Goal: Task Accomplishment & Management: Complete application form

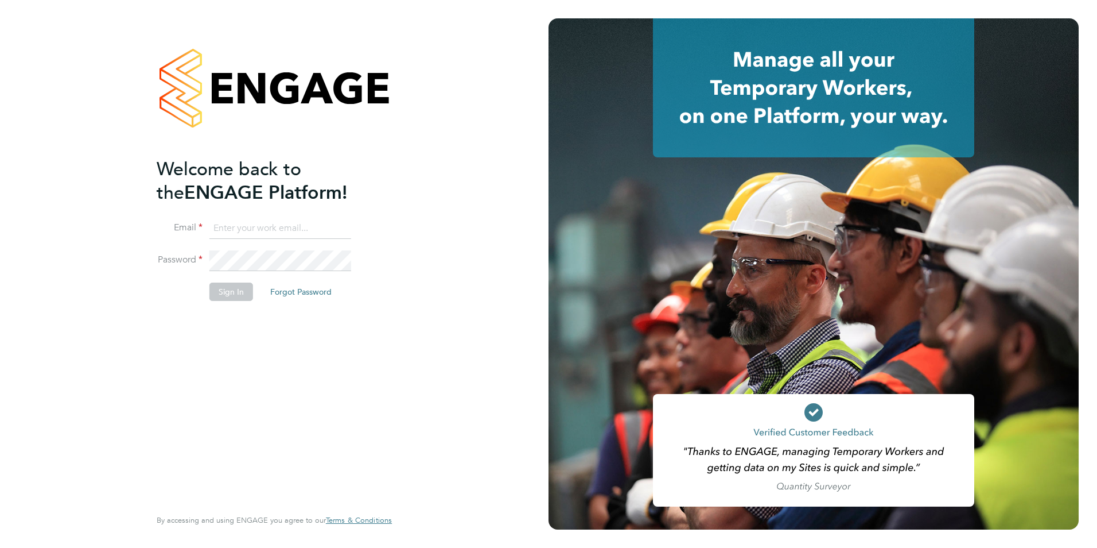
type input "jack.baron@HunterEducation.co.uk"
click at [240, 294] on button "Sign In" at bounding box center [231, 291] width 44 height 18
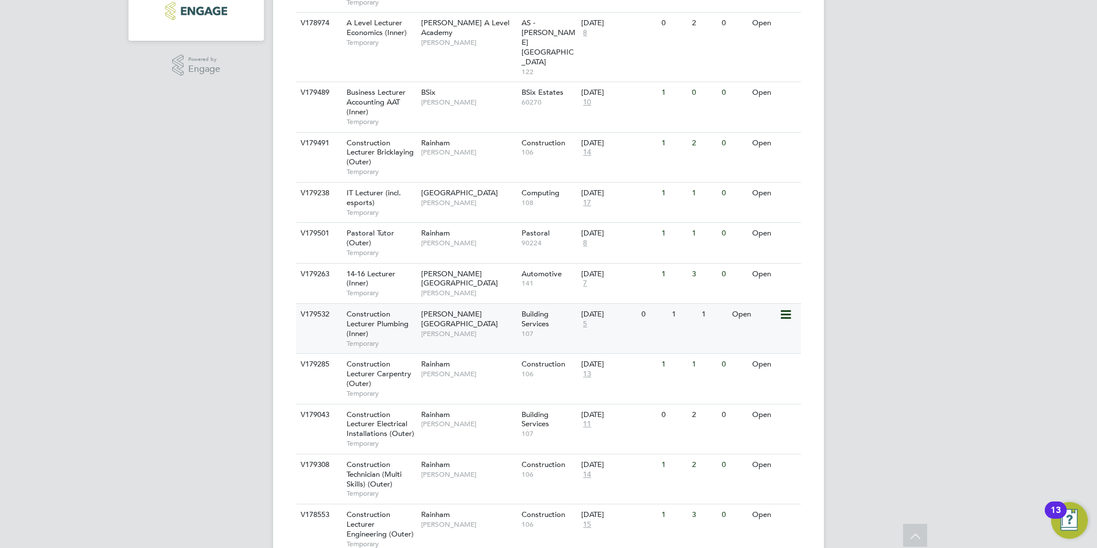
scroll to position [366, 0]
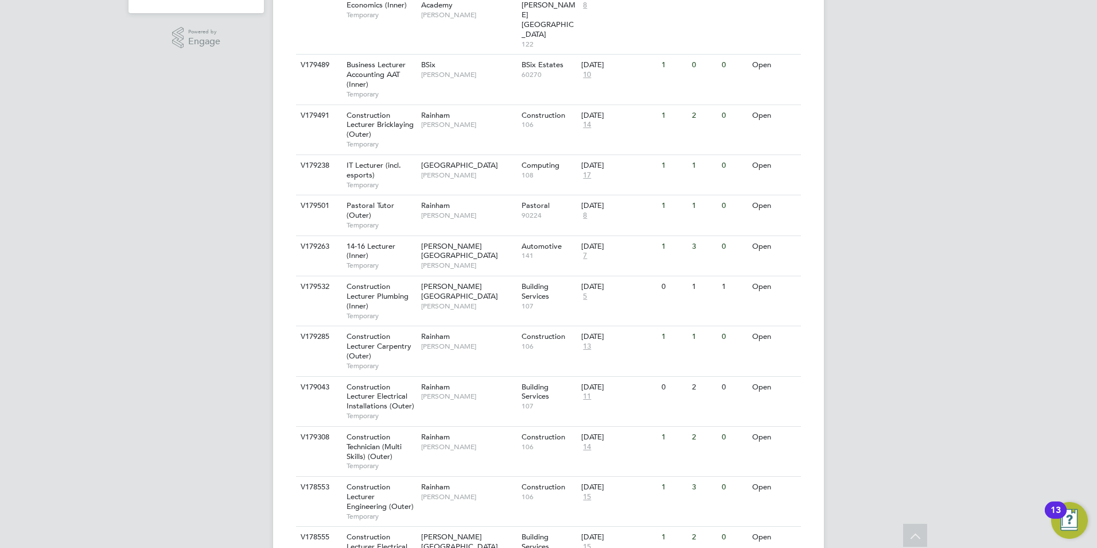
drag, startPoint x: 17, startPoint y: 294, endPoint x: 344, endPoint y: 297, distance: 327.2
click at [18, 294] on div "JB Jack Baron Notifications Applications: Network Team Members Businesses Sites…" at bounding box center [548, 534] width 1097 height 1801
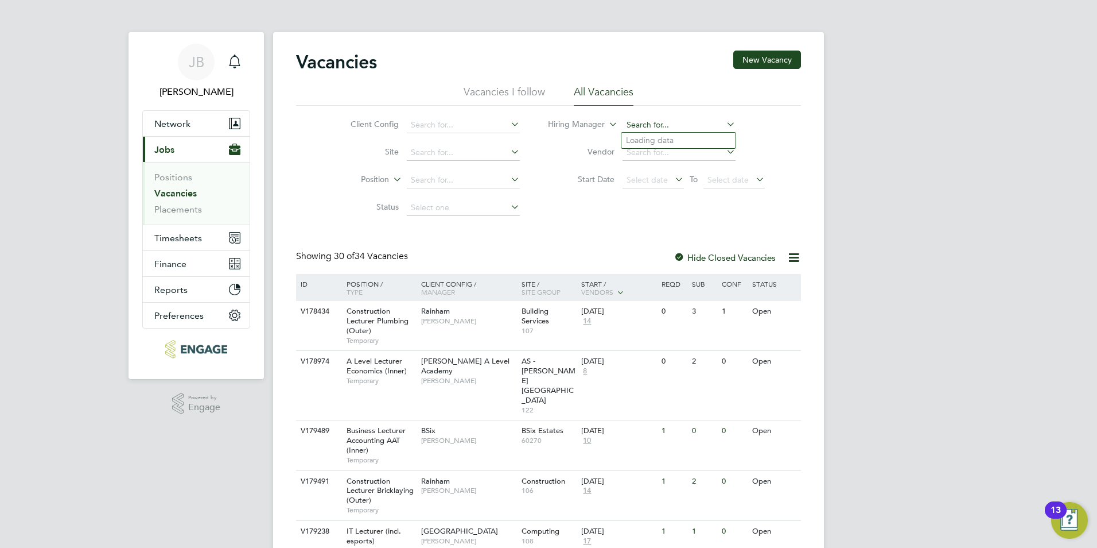
click at [668, 118] on input at bounding box center [679, 125] width 113 height 16
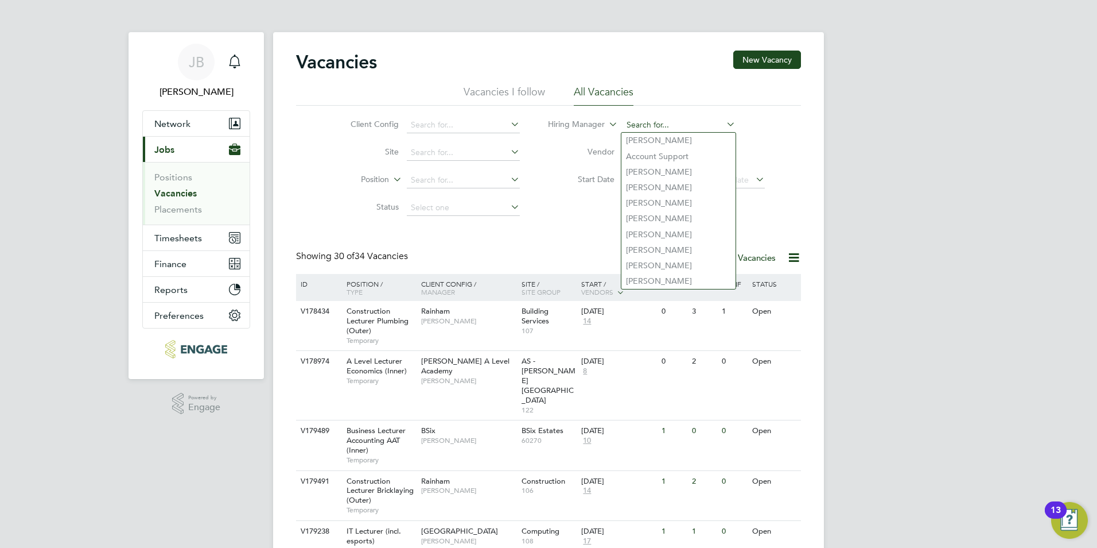
click at [666, 125] on input at bounding box center [679, 125] width 113 height 16
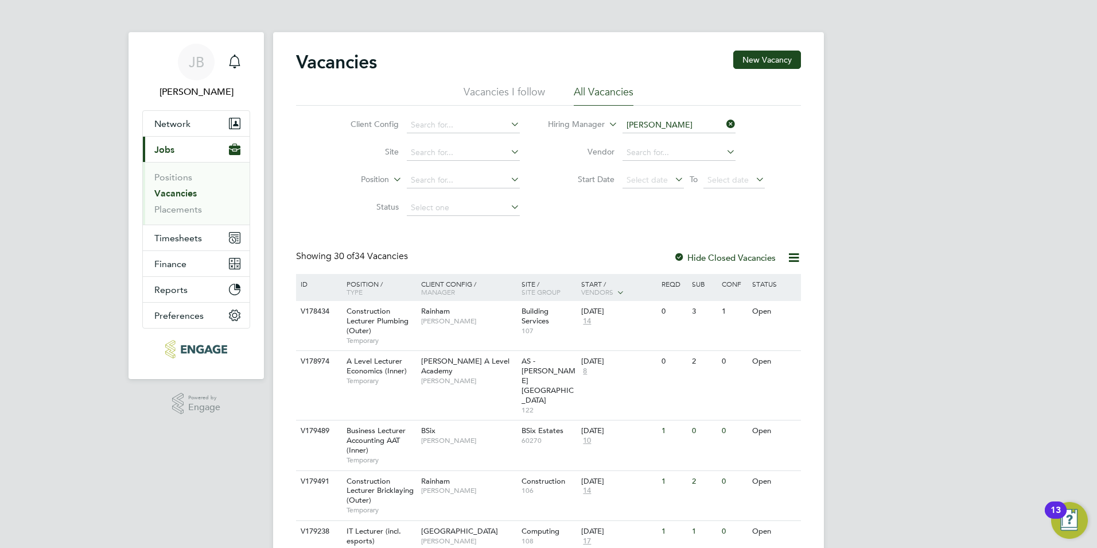
click at [667, 169] on li "[PERSON_NAME]" at bounding box center [693, 171] width 142 height 15
type input "Emma Wood"
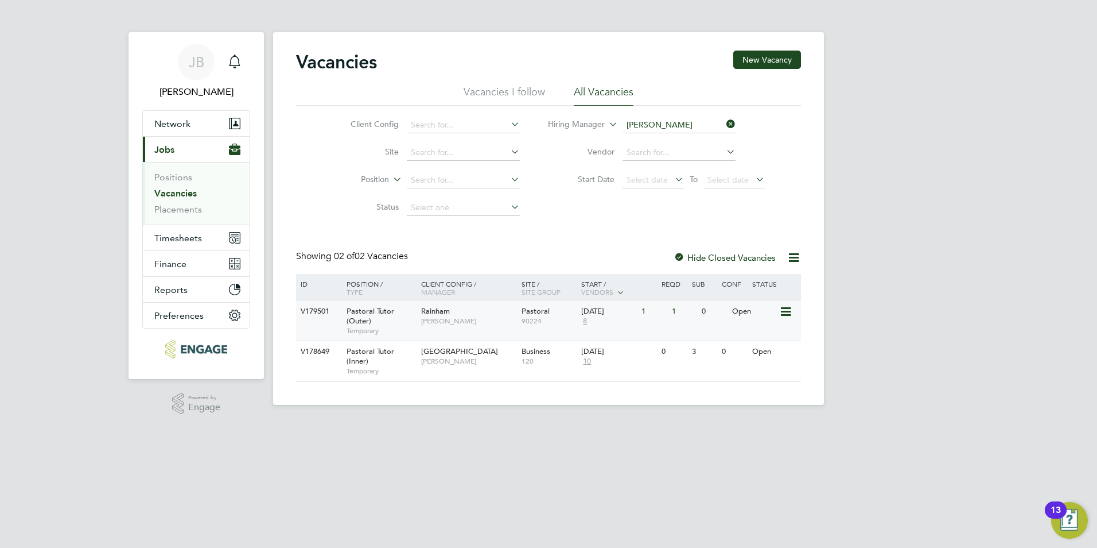
click at [357, 321] on span "Pastoral Tutor (Outer)" at bounding box center [371, 316] width 48 height 20
click at [724, 122] on icon at bounding box center [724, 124] width 0 height 16
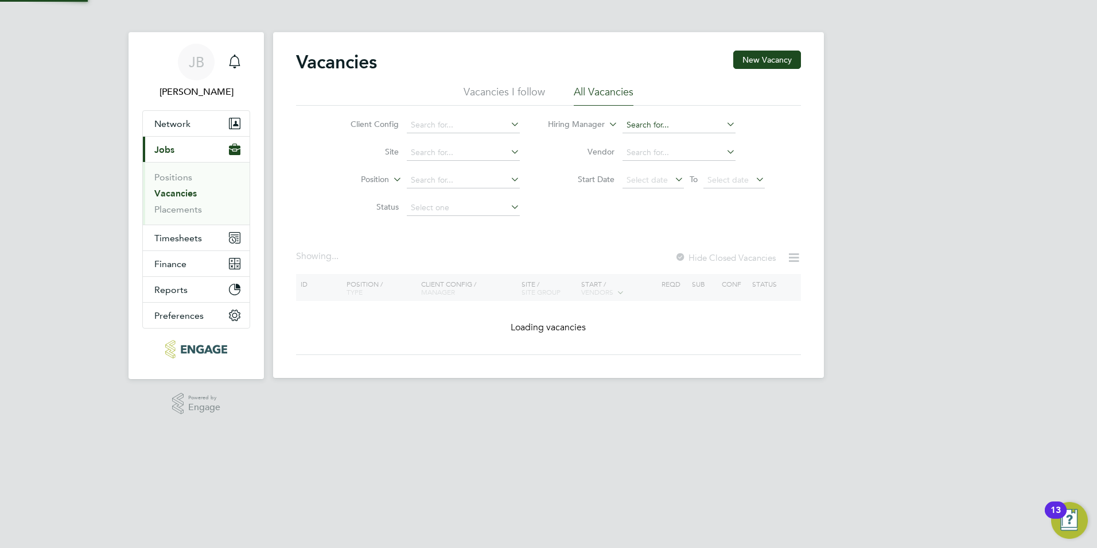
click at [681, 122] on input at bounding box center [679, 125] width 113 height 16
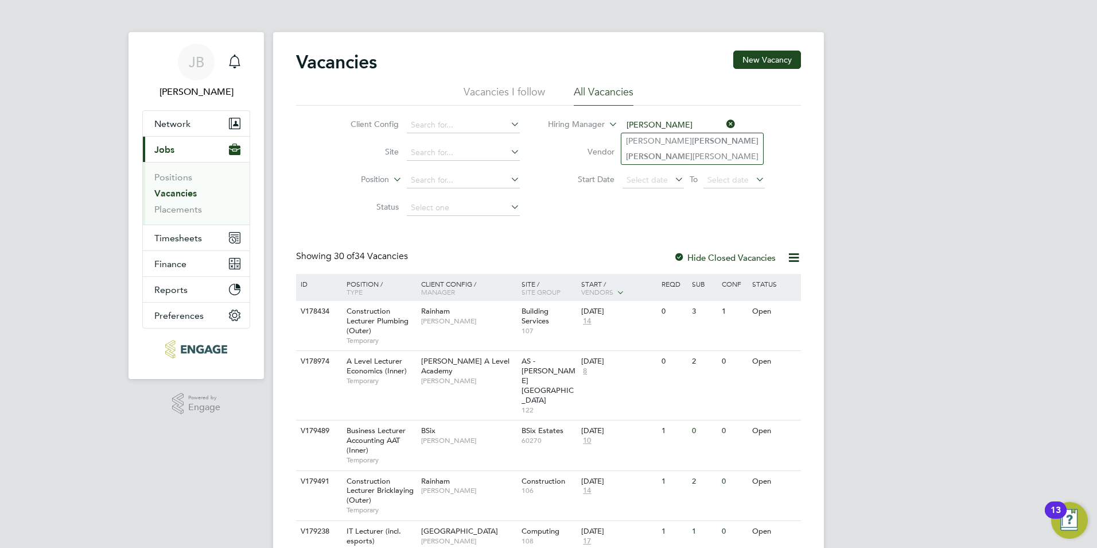
type input "Nathan"
click at [724, 125] on icon at bounding box center [724, 124] width 0 height 16
click at [676, 121] on input at bounding box center [679, 125] width 113 height 16
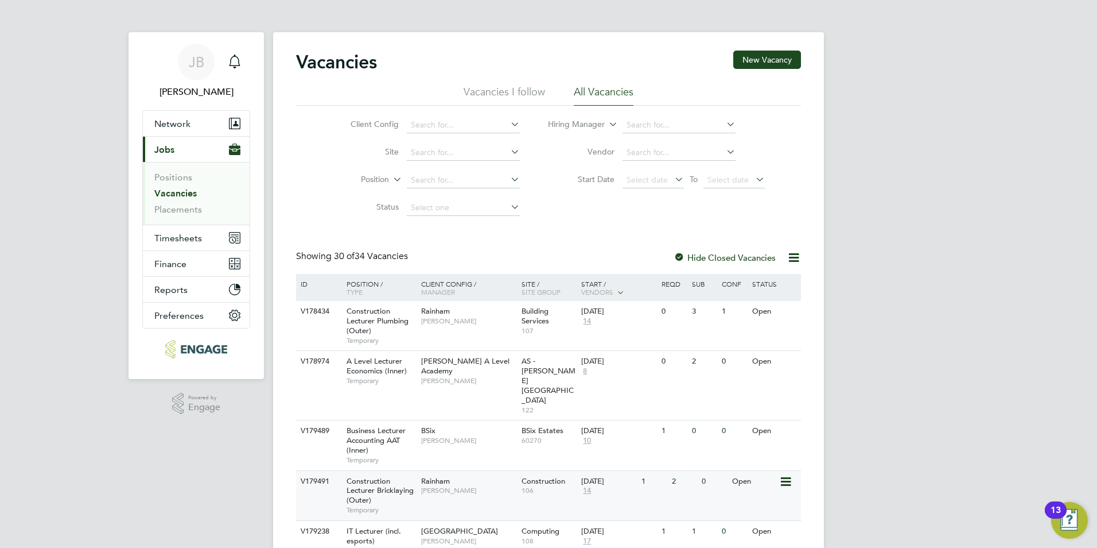
scroll to position [1, 0]
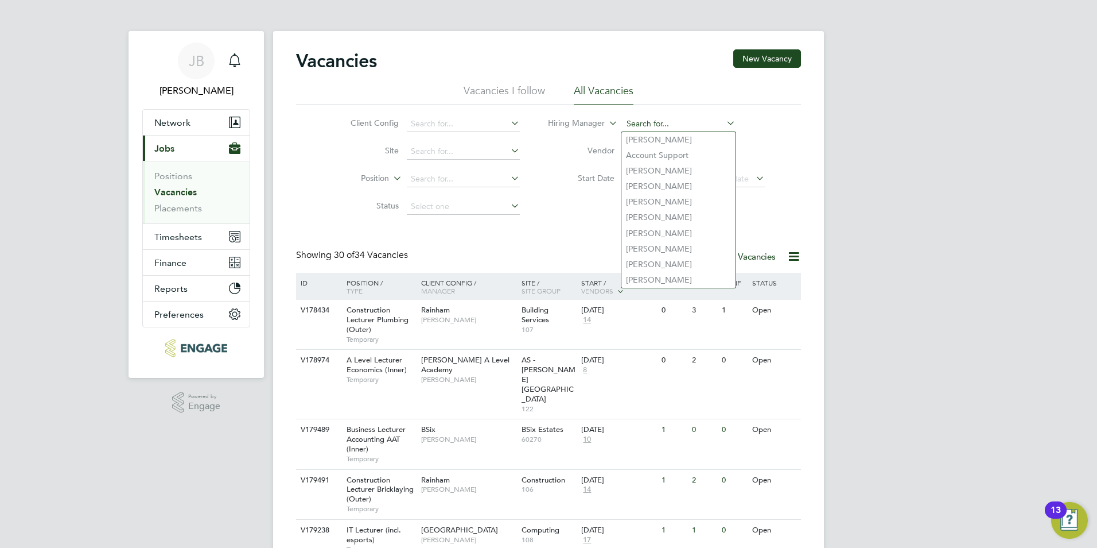
click at [645, 118] on input at bounding box center [679, 124] width 113 height 16
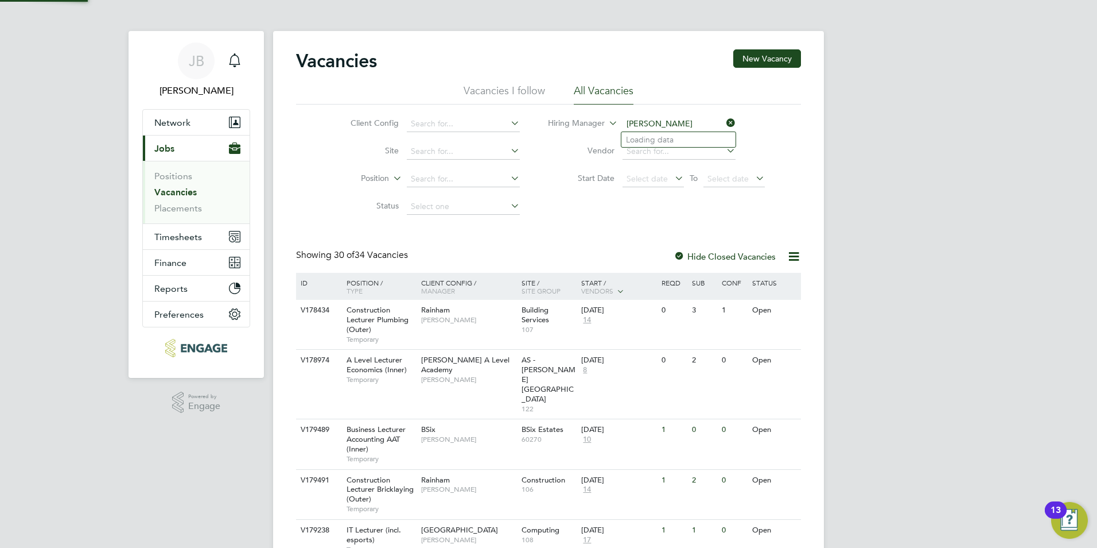
type input "Parvez Akhtar"
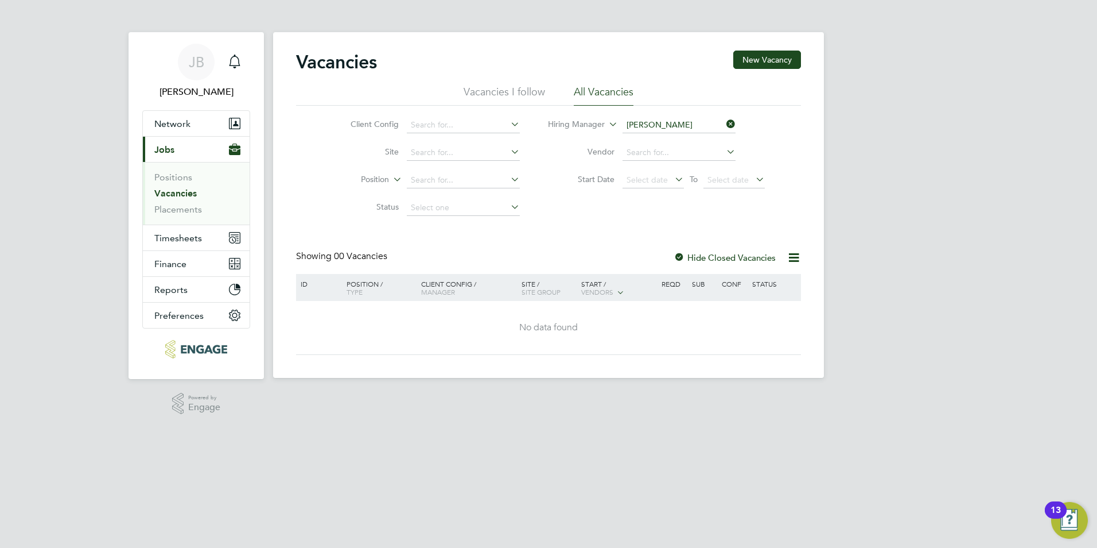
click at [724, 125] on icon at bounding box center [724, 124] width 0 height 16
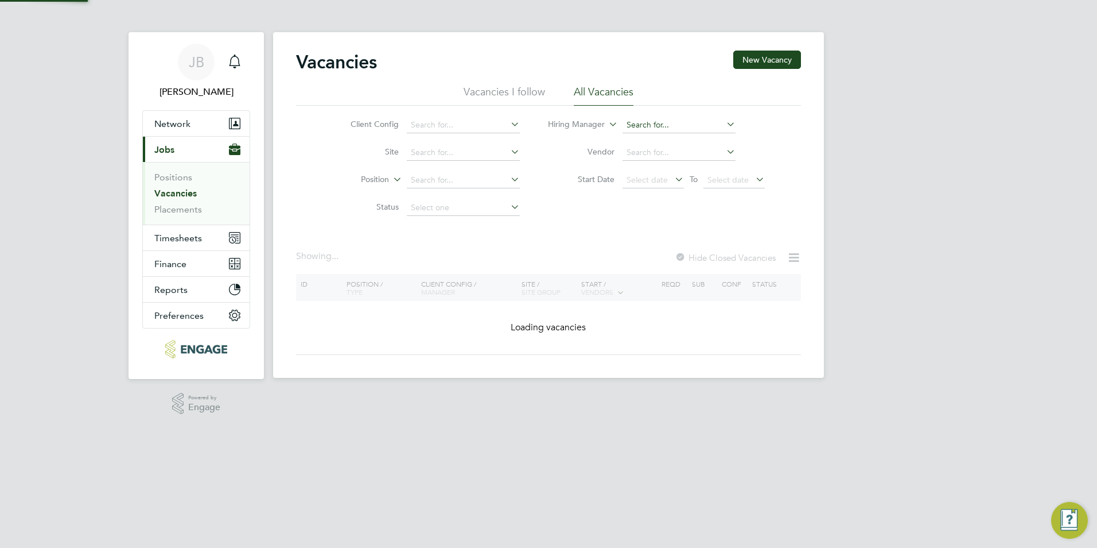
click at [685, 126] on input at bounding box center [679, 125] width 113 height 16
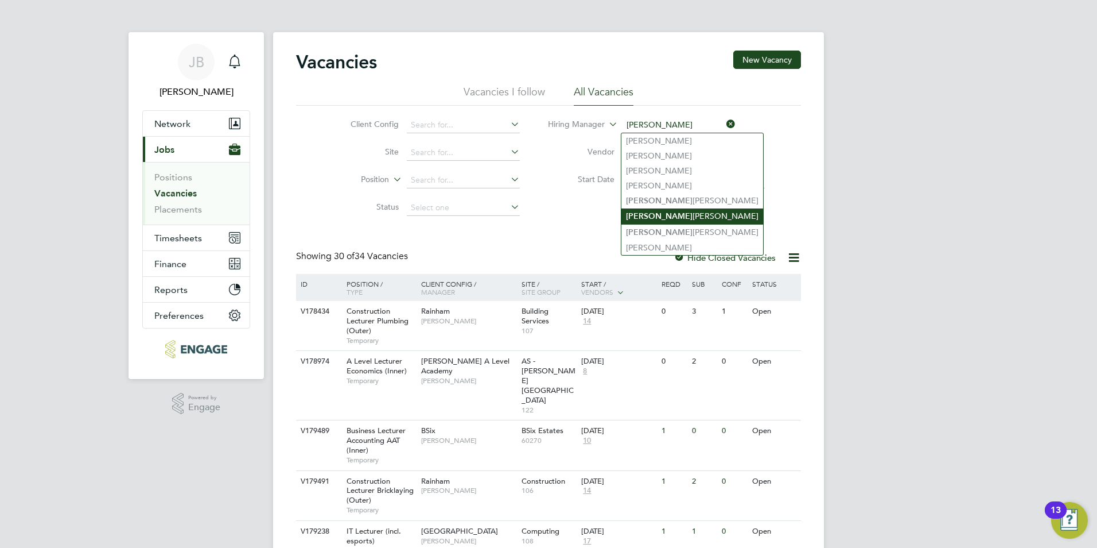
click at [644, 215] on li "Ian Rist" at bounding box center [693, 215] width 142 height 15
type input "[PERSON_NAME]"
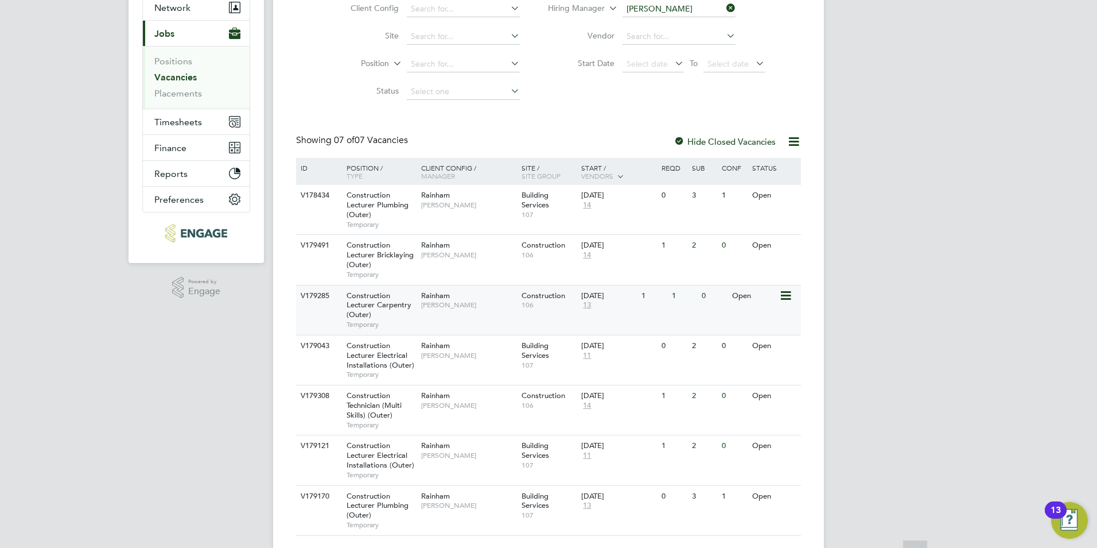
scroll to position [145, 0]
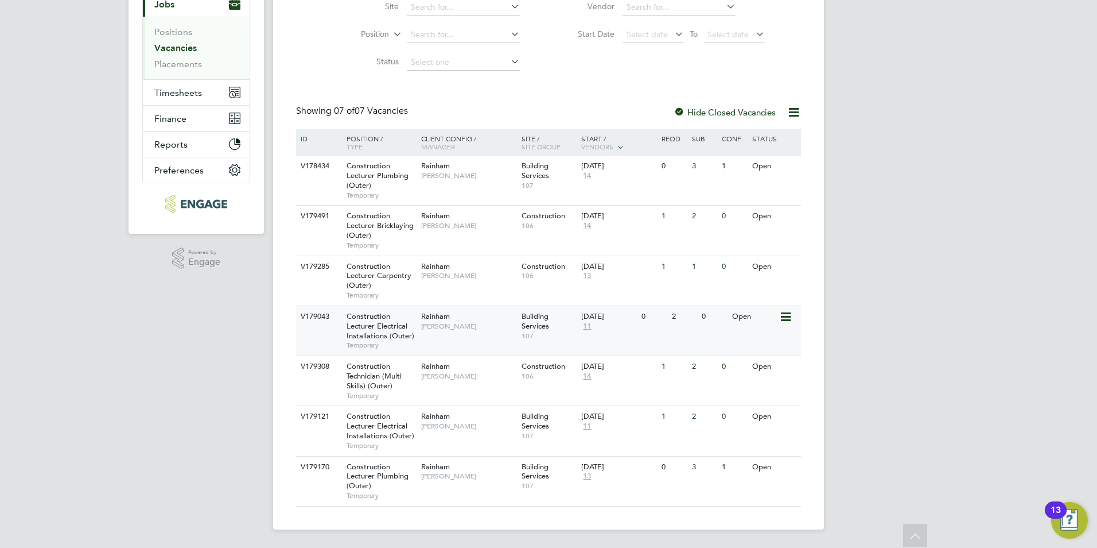
click at [377, 326] on span "Construction Lecturer Electrical Installations (Outer)" at bounding box center [381, 325] width 68 height 29
click at [373, 433] on span "Construction Lecturer Electrical Installations (Outer)" at bounding box center [381, 425] width 68 height 29
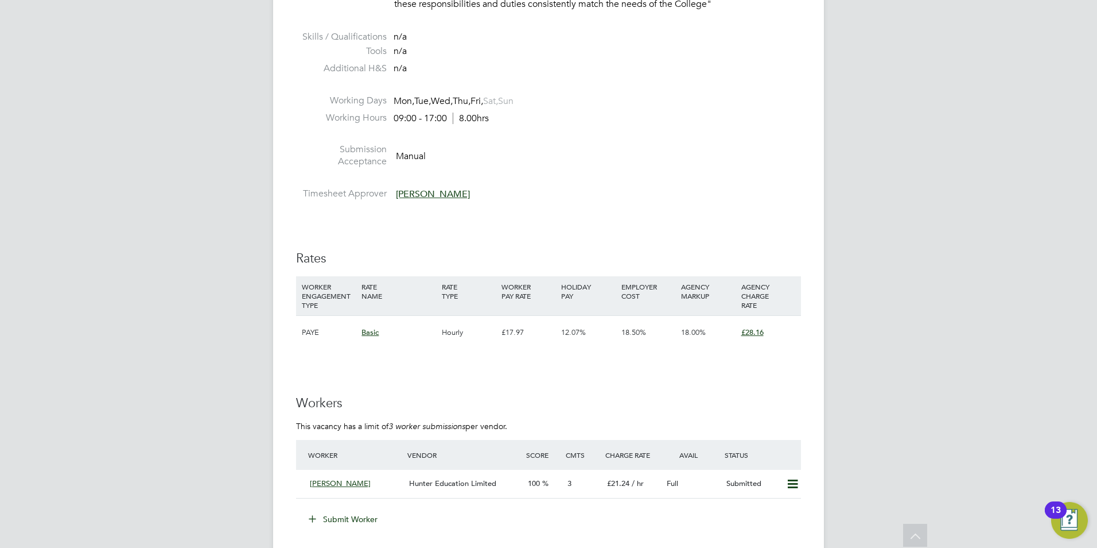
scroll to position [1883, 0]
click at [478, 484] on span "Hunter Education Limited" at bounding box center [452, 485] width 87 height 10
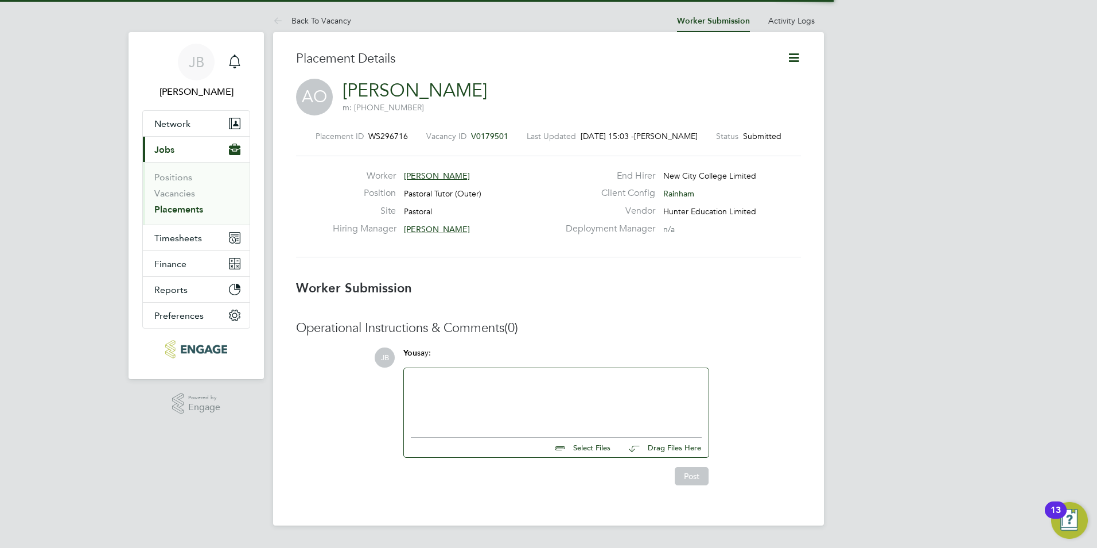
scroll to position [6, 6]
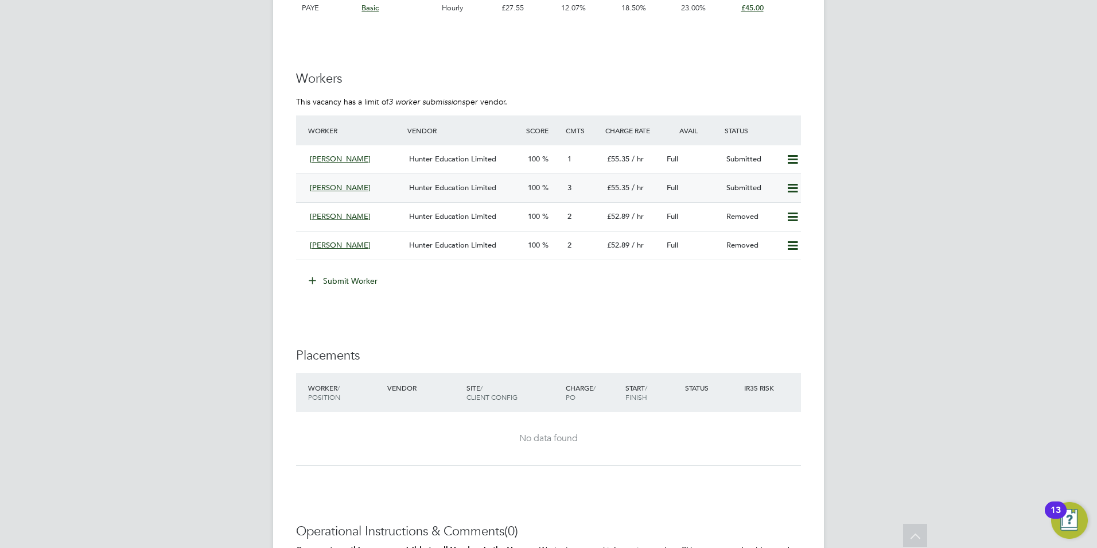
scroll to position [2082, 0]
click at [790, 159] on icon at bounding box center [793, 159] width 14 height 9
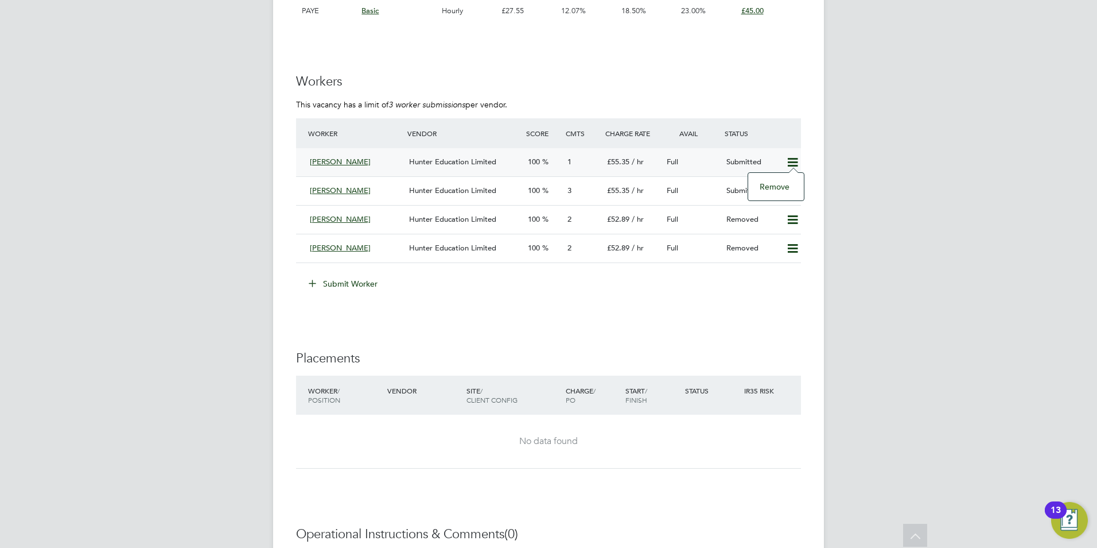
click at [766, 183] on li "Remove" at bounding box center [776, 186] width 44 height 16
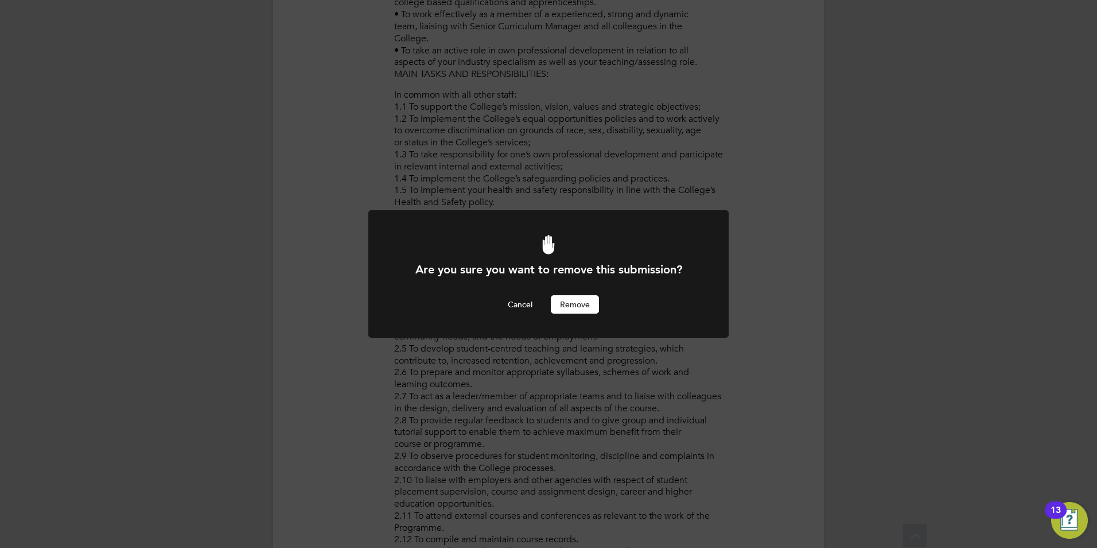
click at [568, 308] on button "Remove" at bounding box center [575, 304] width 48 height 18
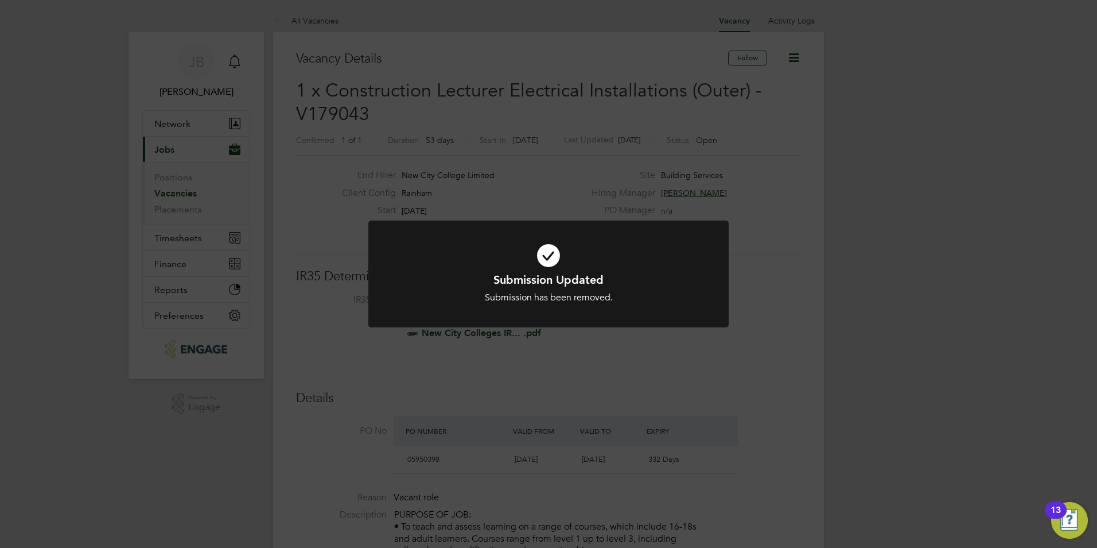
click at [554, 128] on div "Submission Updated Submission has been removed. Cancel Okay" at bounding box center [548, 274] width 1097 height 548
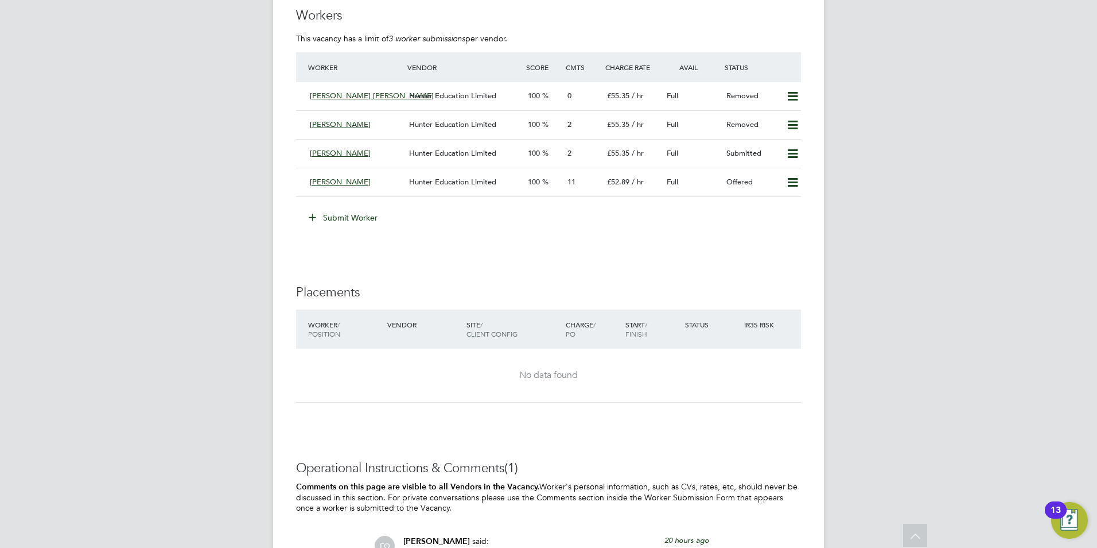
scroll to position [2140, 0]
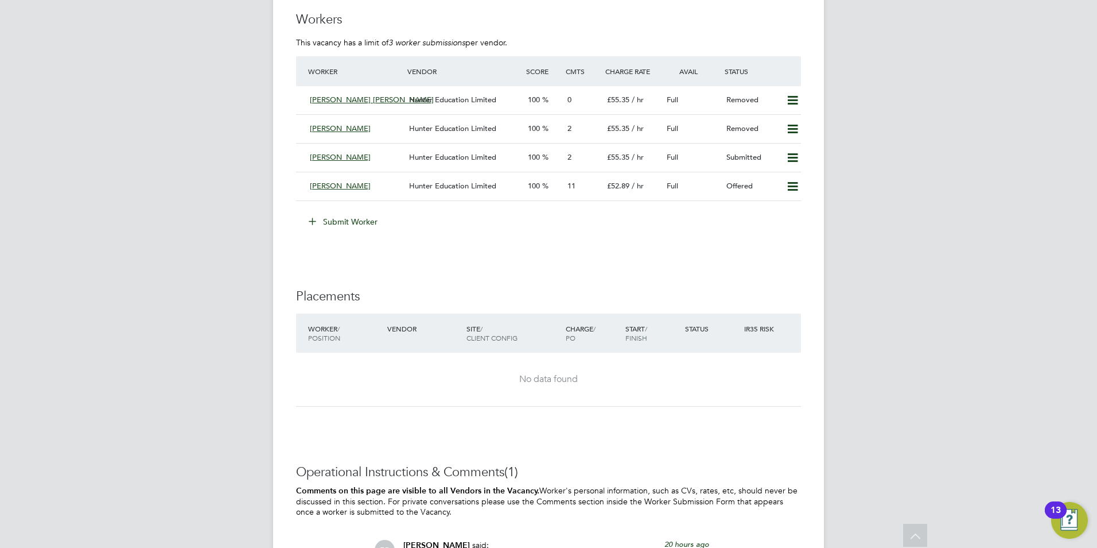
click at [351, 223] on button "Submit Worker" at bounding box center [344, 221] width 86 height 18
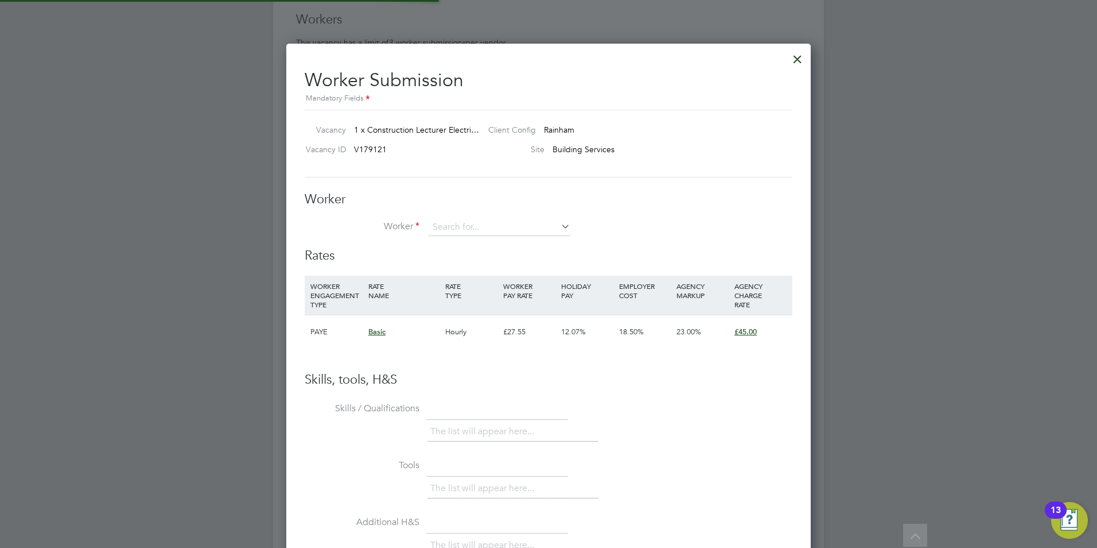
scroll to position [17, 180]
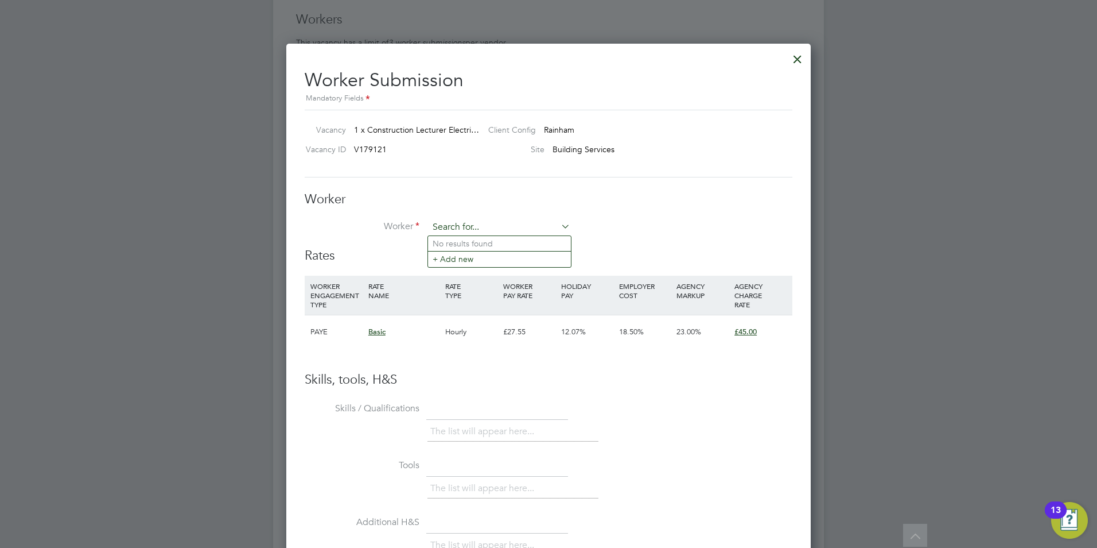
click at [452, 223] on input at bounding box center [500, 227] width 142 height 17
click at [483, 243] on li "Iq bal Masaud Raja" at bounding box center [515, 243] width 174 height 15
type input "Iqbal Masaud Raja"
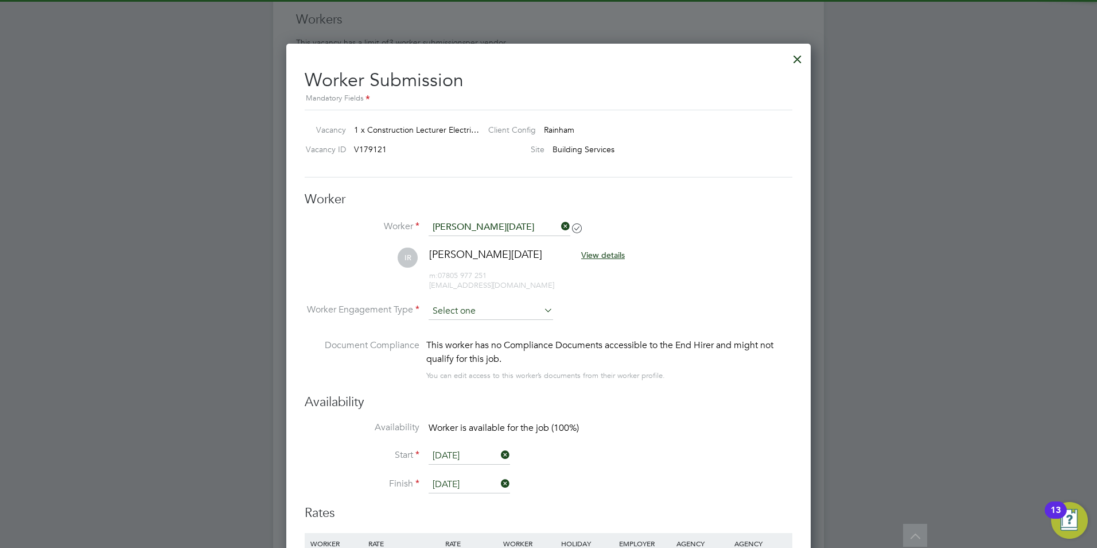
click at [467, 309] on input at bounding box center [491, 310] width 125 height 17
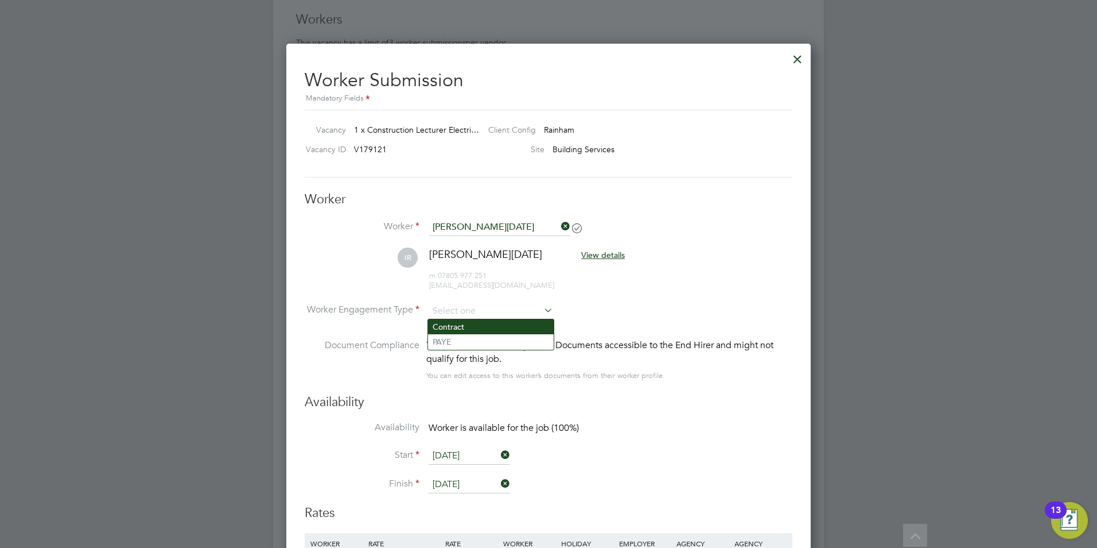
click at [468, 323] on li "Contract" at bounding box center [491, 326] width 126 height 15
type input "Contract"
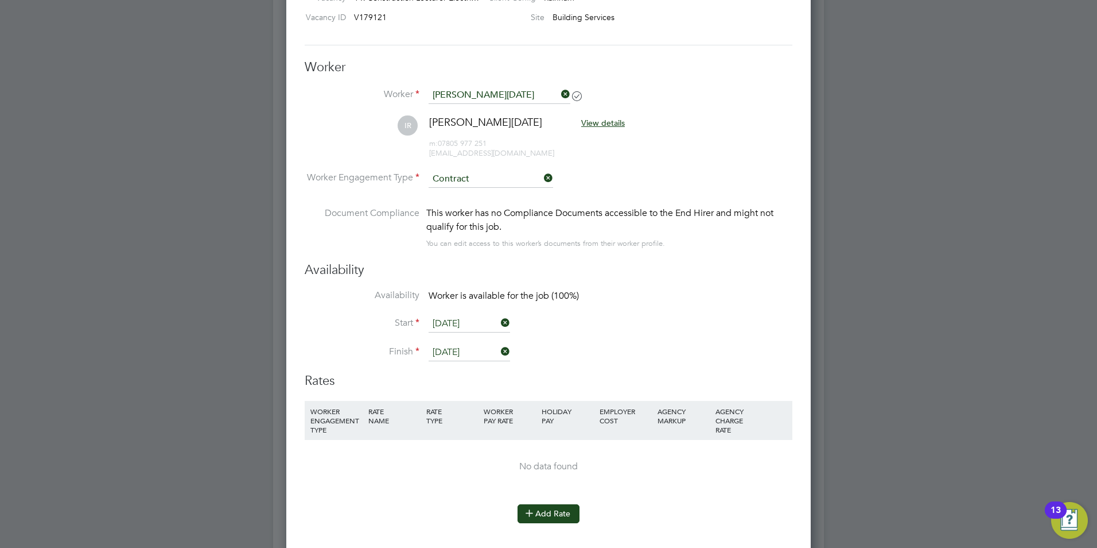
click at [543, 507] on button "Add Rate" at bounding box center [549, 513] width 62 height 18
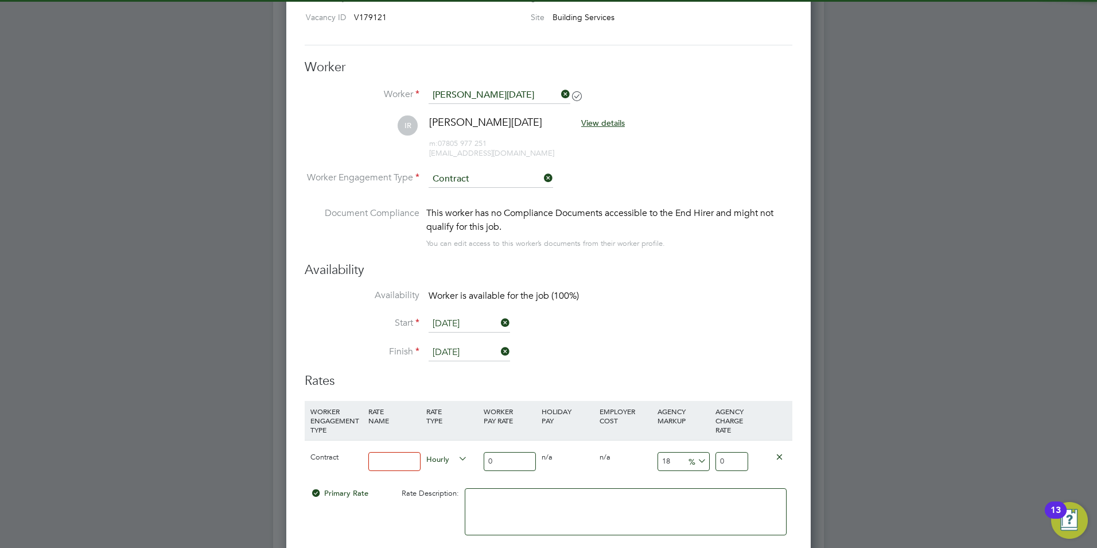
click at [380, 459] on input at bounding box center [394, 461] width 52 height 19
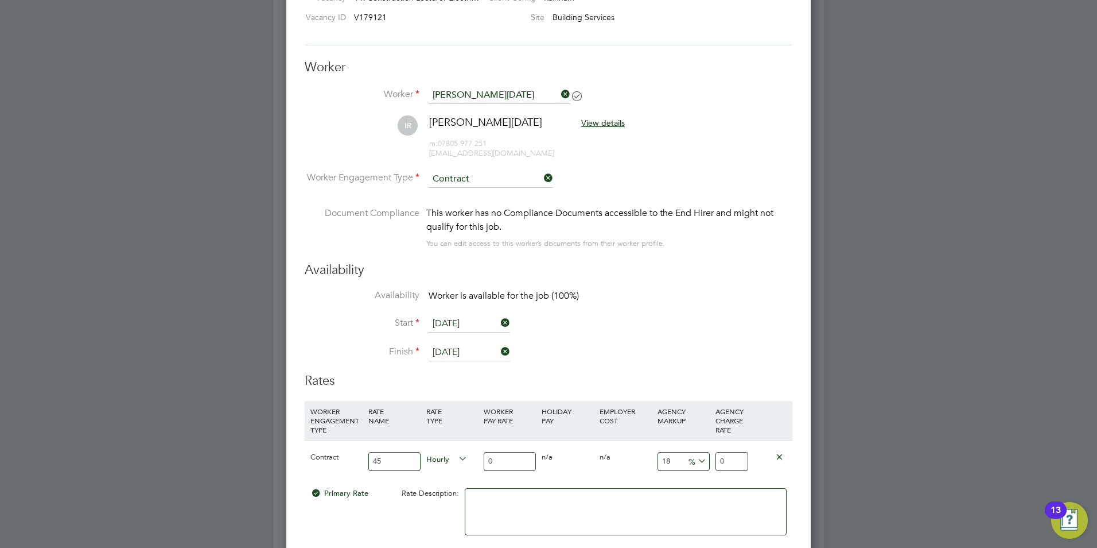
click at [519, 460] on input "0" at bounding box center [510, 461] width 52 height 19
click at [391, 462] on input "45" at bounding box center [394, 461] width 52 height 19
type input "4"
type input "basic"
click at [515, 458] on input "0" at bounding box center [510, 461] width 52 height 19
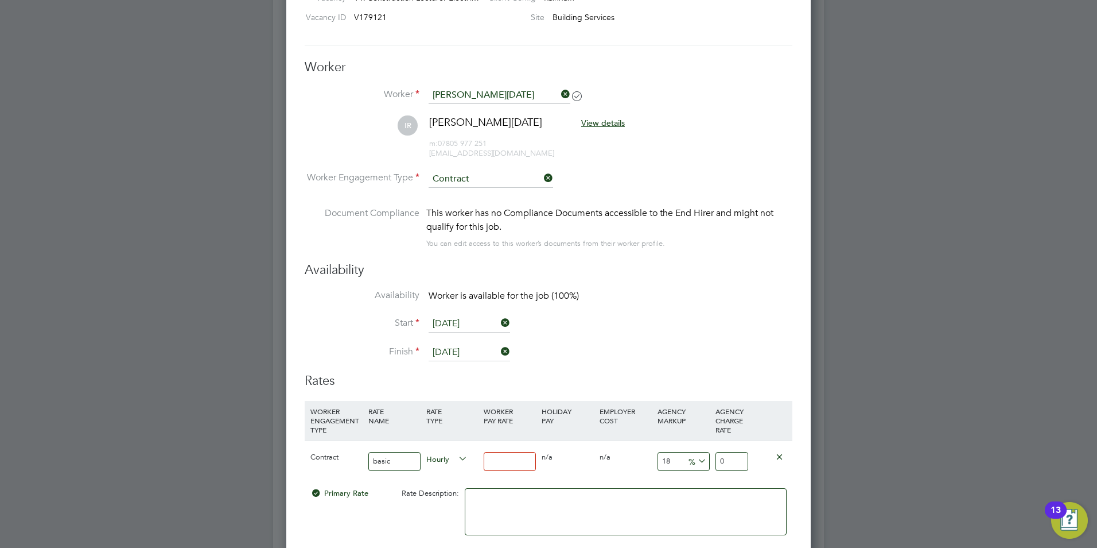
type input "4"
type input "4.72"
type input "45"
type input "53.1"
type input "45"
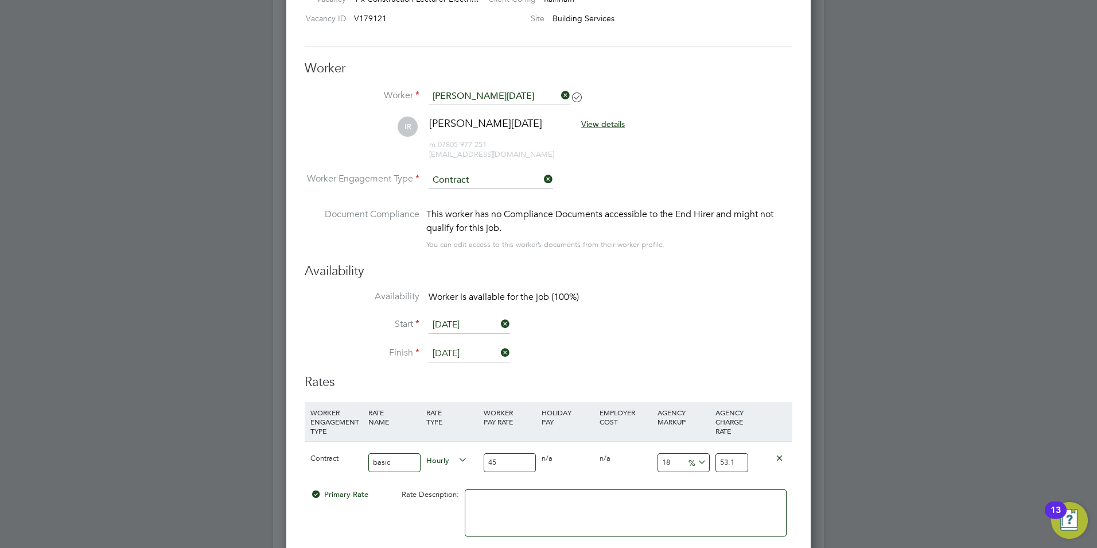
click at [670, 461] on input "18" at bounding box center [684, 462] width 52 height 19
type input "1"
type input "45.45"
type input "2"
type input "45.9"
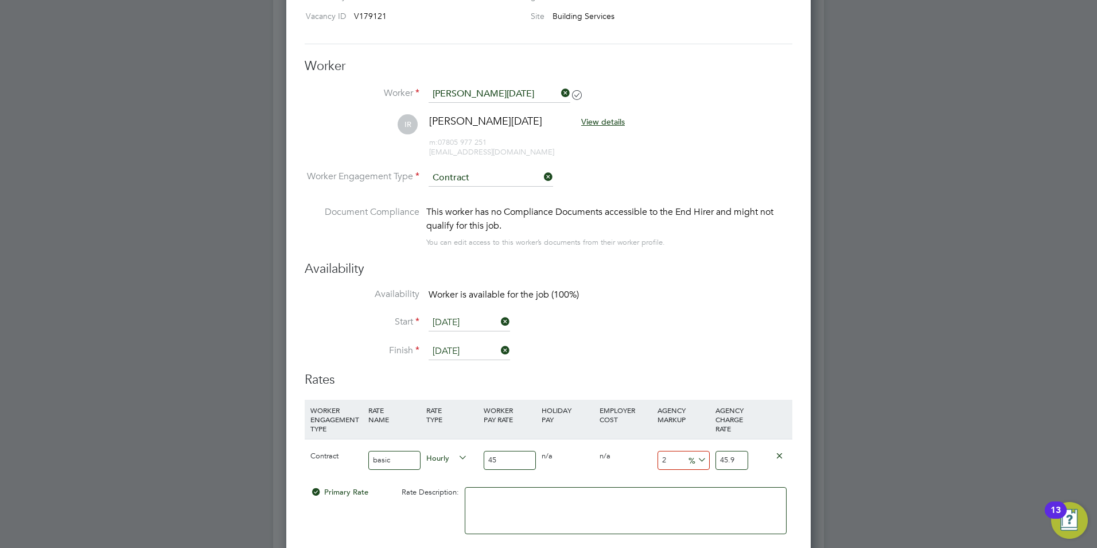
type input "23"
type input "55.35"
type input "23"
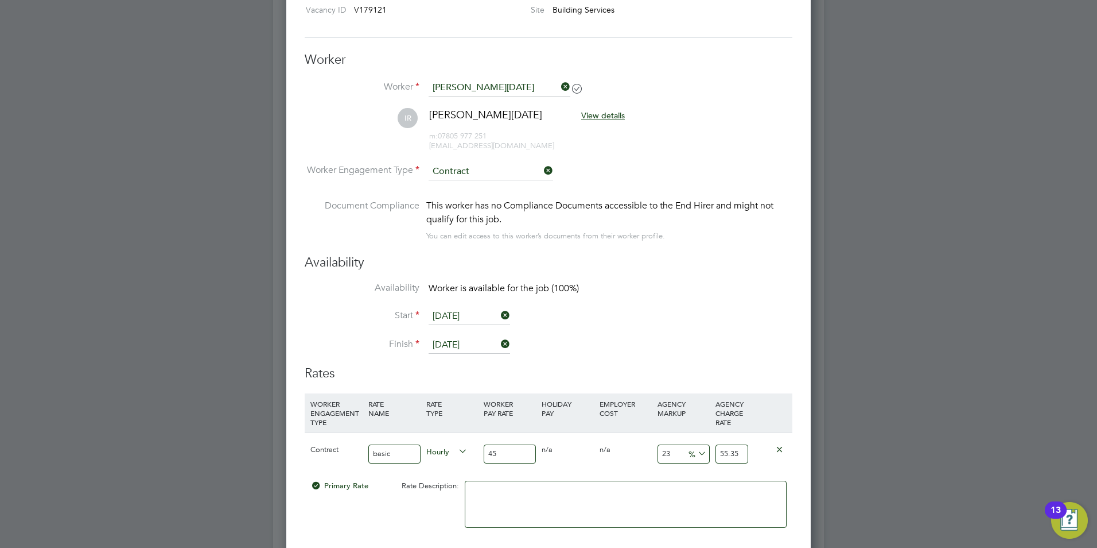
click at [532, 513] on textarea at bounding box center [626, 503] width 322 height 47
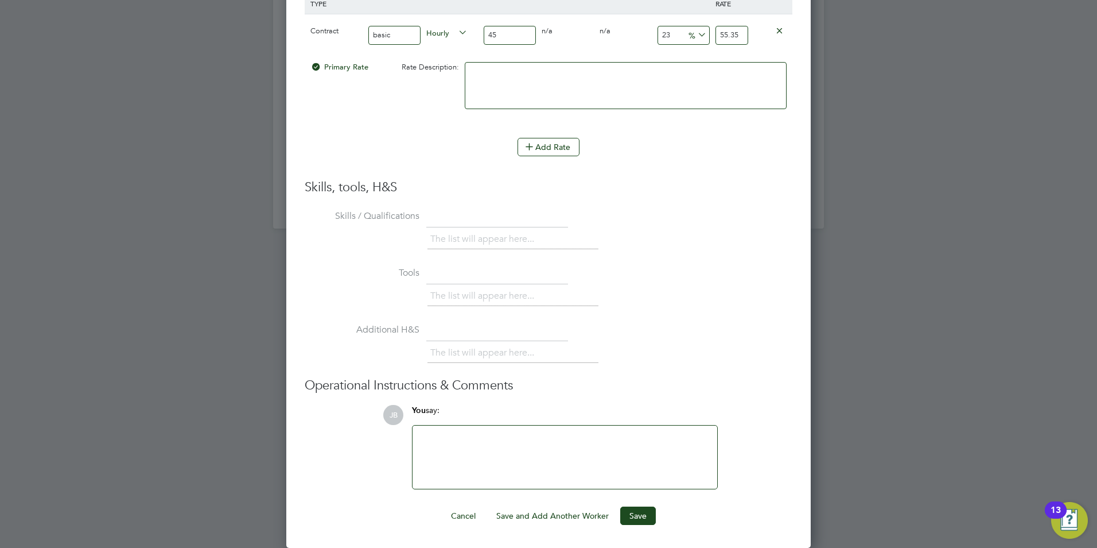
click at [468, 432] on div at bounding box center [565, 456] width 291 height 49
click at [468, 432] on div "Hunter education standard T's & C's apply, hunter does not accept free temp to …" at bounding box center [565, 457] width 305 height 63
click at [627, 513] on button "Save" at bounding box center [638, 516] width 36 height 18
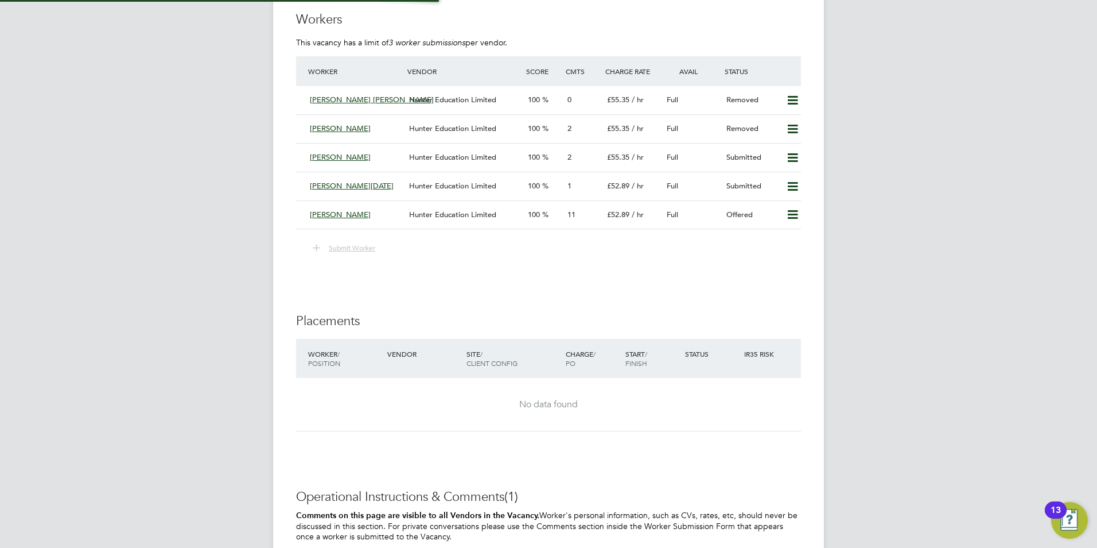
scroll to position [20, 120]
click at [447, 184] on span "Hunter Education Limited" at bounding box center [452, 186] width 87 height 10
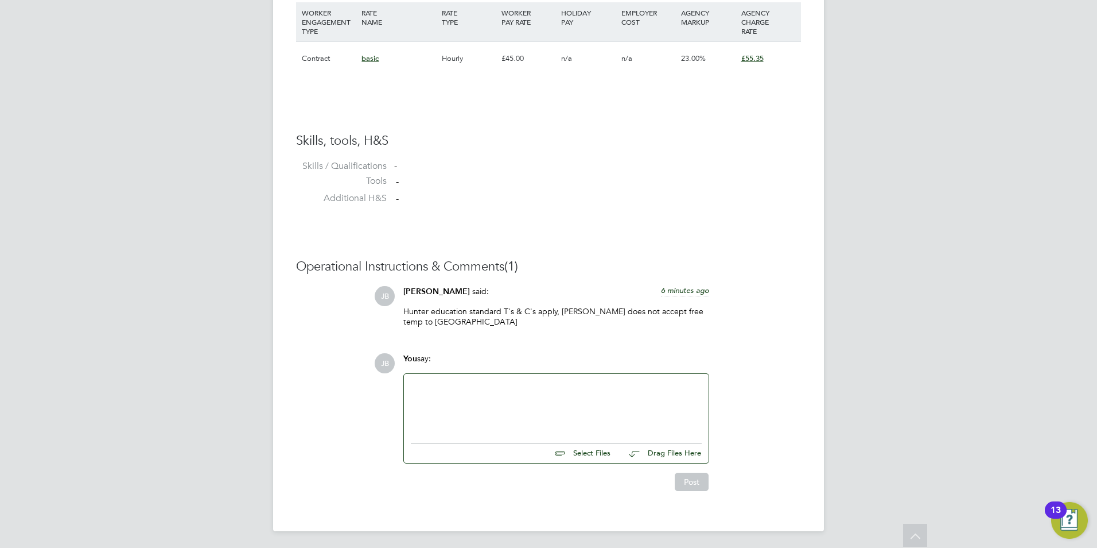
scroll to position [826, 0]
click at [441, 392] on div at bounding box center [556, 403] width 291 height 49
drag, startPoint x: 499, startPoint y: 382, endPoint x: 509, endPoint y: 390, distance: 12.6
click at [664, 381] on div "Please find attached candidate for the replacement of Mark gruber" at bounding box center [556, 403] width 291 height 49
click at [501, 407] on div "He is a fully qualified" at bounding box center [556, 405] width 291 height 10
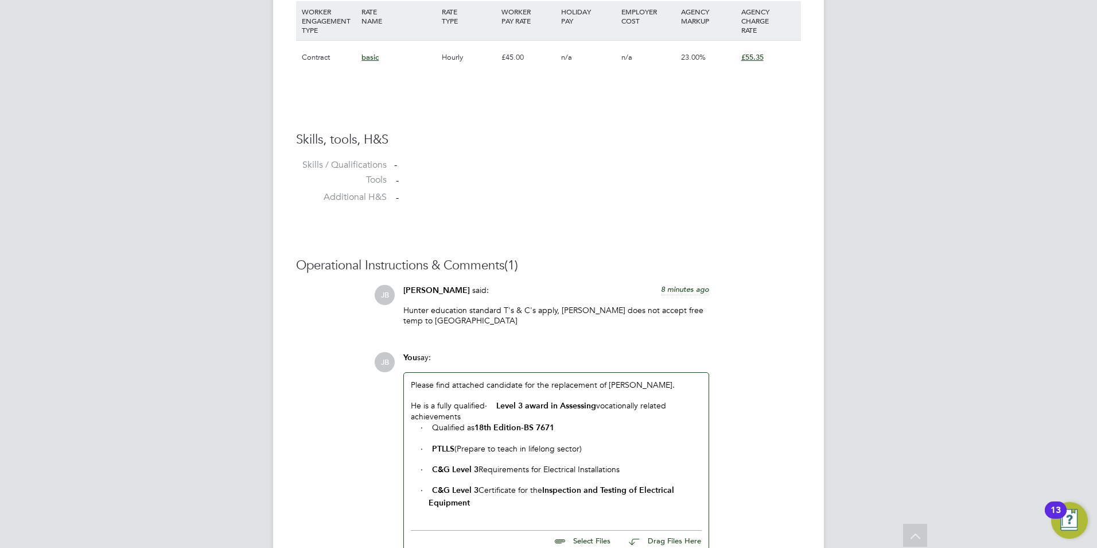
click at [431, 428] on p "· Qualified as 18th Edition - BS 7671" at bounding box center [565, 427] width 273 height 12
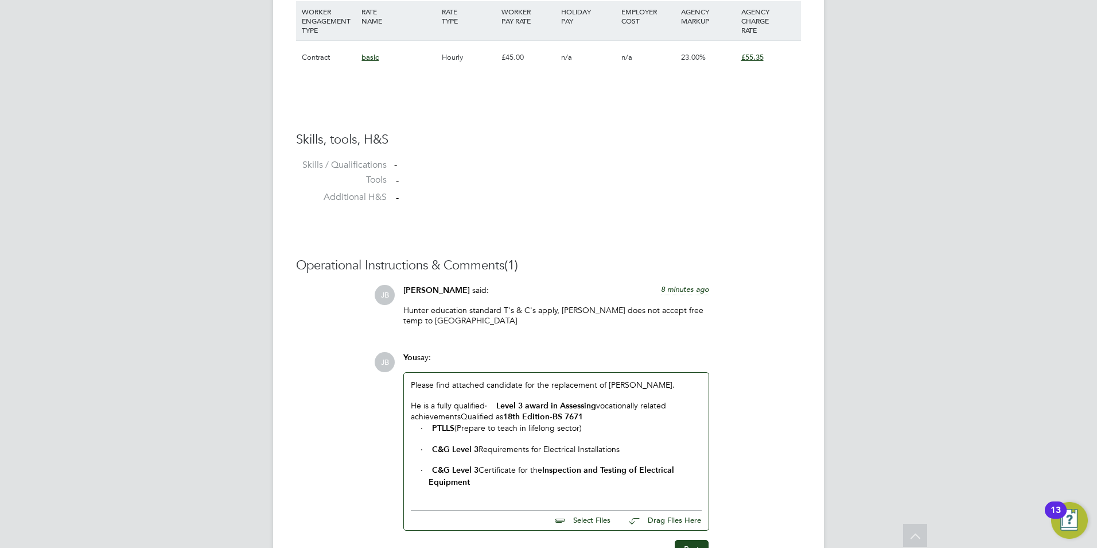
drag, startPoint x: 505, startPoint y: 416, endPoint x: 458, endPoint y: 420, distance: 46.7
click at [458, 420] on div "He is a fully qualified · Level 3 award in Assessing vocationally related achie…" at bounding box center [556, 411] width 291 height 22
click at [502, 405] on b "Level 3 award in Assessing" at bounding box center [546, 406] width 100 height 10
drag, startPoint x: 681, startPoint y: 406, endPoint x: 488, endPoint y: 405, distance: 192.8
click at [488, 405] on div "He is a fully qualified · Level 3 award in Assessing vocationally related achie…" at bounding box center [556, 411] width 291 height 22
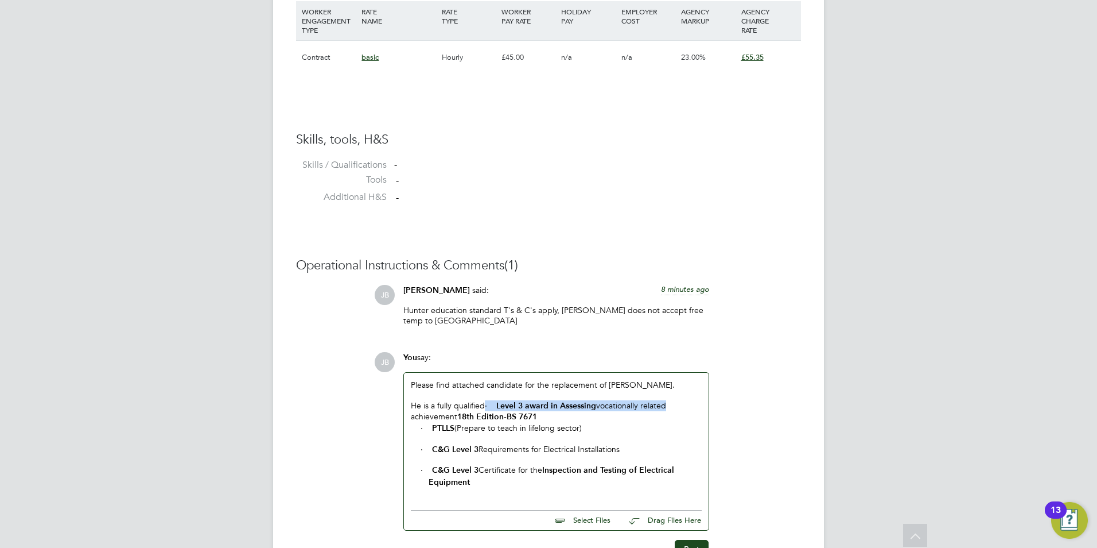
copy div "· Level 3 award in Assessing vocationally related"
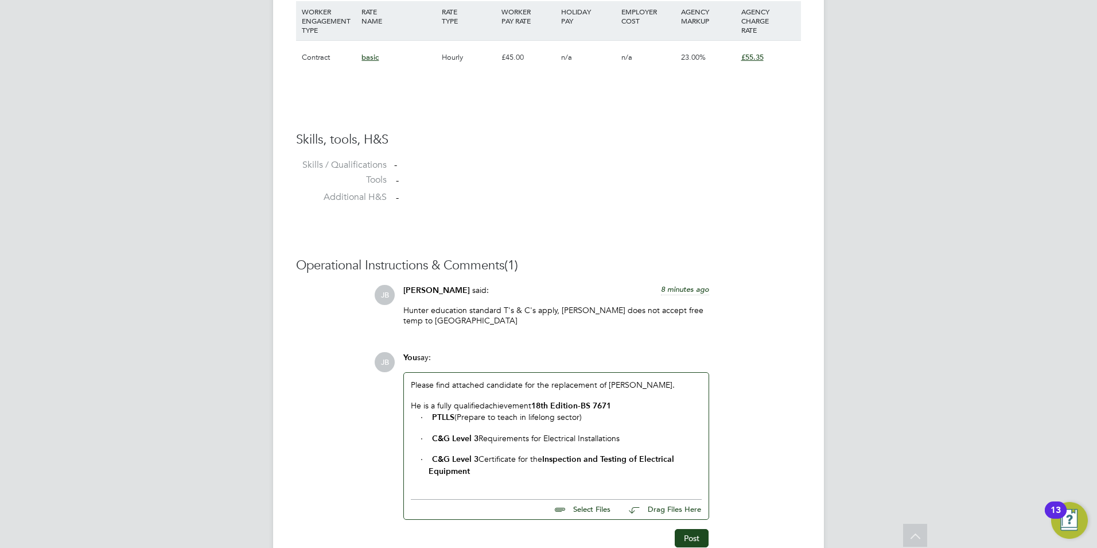
drag, startPoint x: 593, startPoint y: 416, endPoint x: 457, endPoint y: 419, distance: 135.5
click at [457, 419] on p "· PTLLS (Prepare to teach in lifelong sector)" at bounding box center [565, 417] width 273 height 12
drag, startPoint x: 431, startPoint y: 441, endPoint x: 419, endPoint y: 439, distance: 12.3
click at [419, 439] on div "Please find attached candidate for the replacement of Mark gruber. He is a full…" at bounding box center [556, 428] width 291 height 98
drag, startPoint x: 434, startPoint y: 416, endPoint x: 414, endPoint y: 419, distance: 20.3
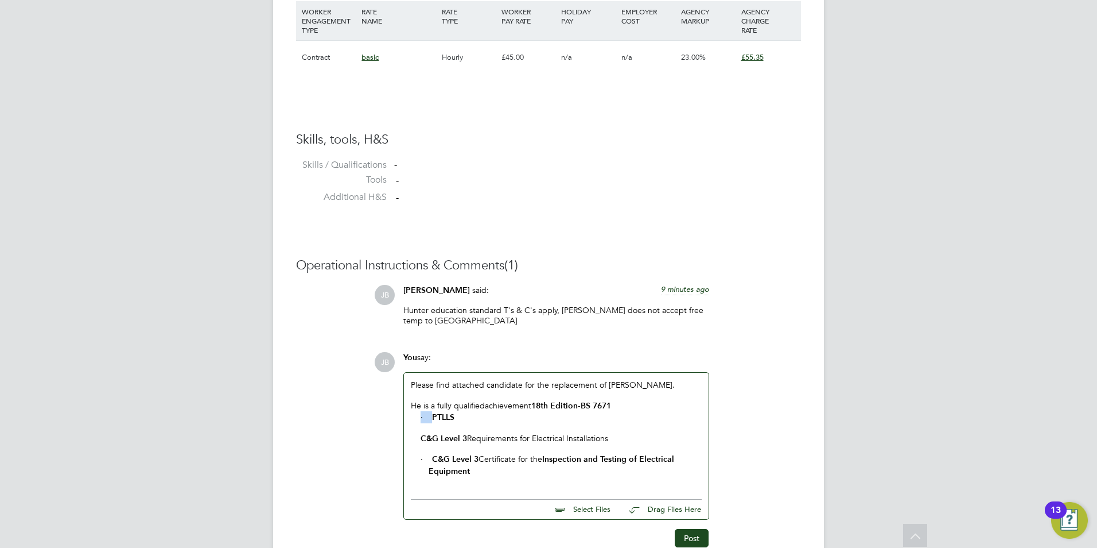
click at [414, 419] on div "Please find attached candidate for the replacement of Mark gruber. He is a full…" at bounding box center [556, 428] width 291 height 98
click at [420, 440] on div "Please find attached candidate for the replacement of Mark gruber. He is a full…" at bounding box center [556, 428] width 291 height 98
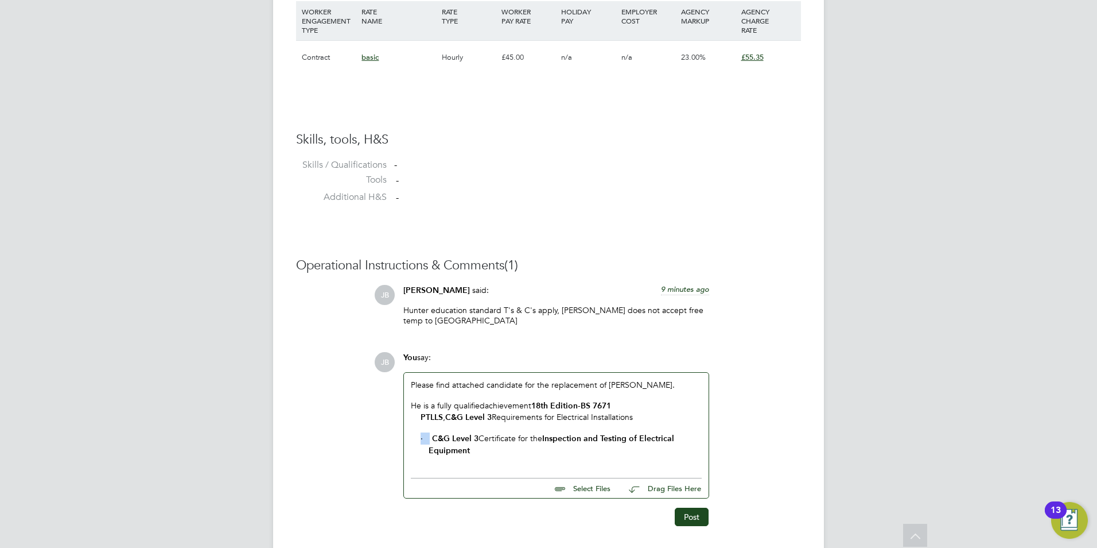
drag, startPoint x: 430, startPoint y: 439, endPoint x: 386, endPoint y: 436, distance: 43.8
click at [386, 436] on div "JB You say: Please find attached candidate for the replacement of Mark gruber. …" at bounding box center [587, 439] width 427 height 174
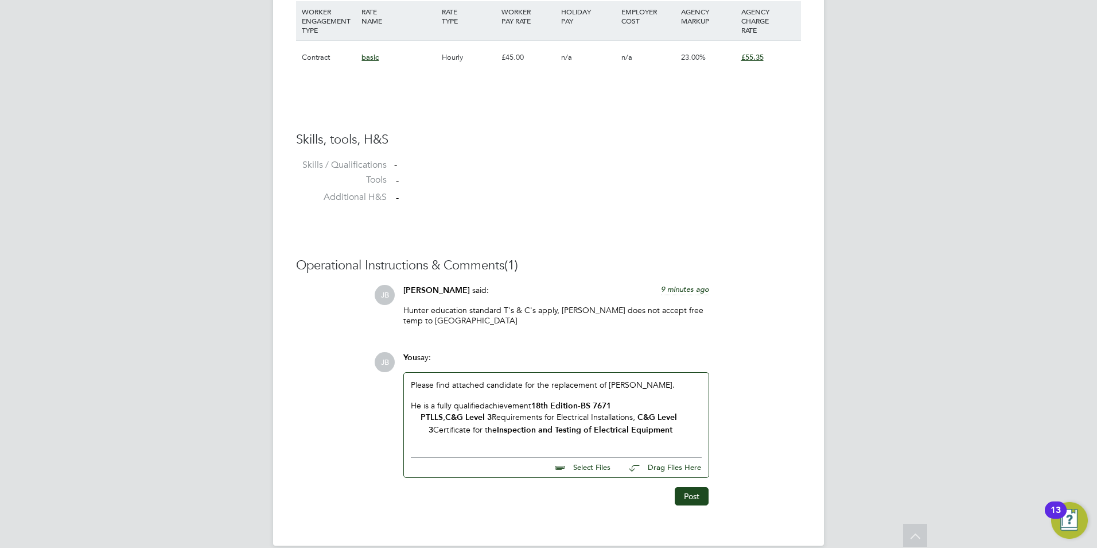
click at [429, 434] on p "PTLLS , C&G Level 3 Requirements for Electrical Installations, C&G Level 3 Cert…" at bounding box center [565, 423] width 273 height 25
click at [645, 418] on b "C&G Level" at bounding box center [542, 423] width 227 height 22
drag, startPoint x: 494, startPoint y: 432, endPoint x: 393, endPoint y: 429, distance: 101.6
click at [393, 429] on div "JB You say: Please find attached candidate for the replacement of Mark gruber. …" at bounding box center [587, 428] width 427 height 153
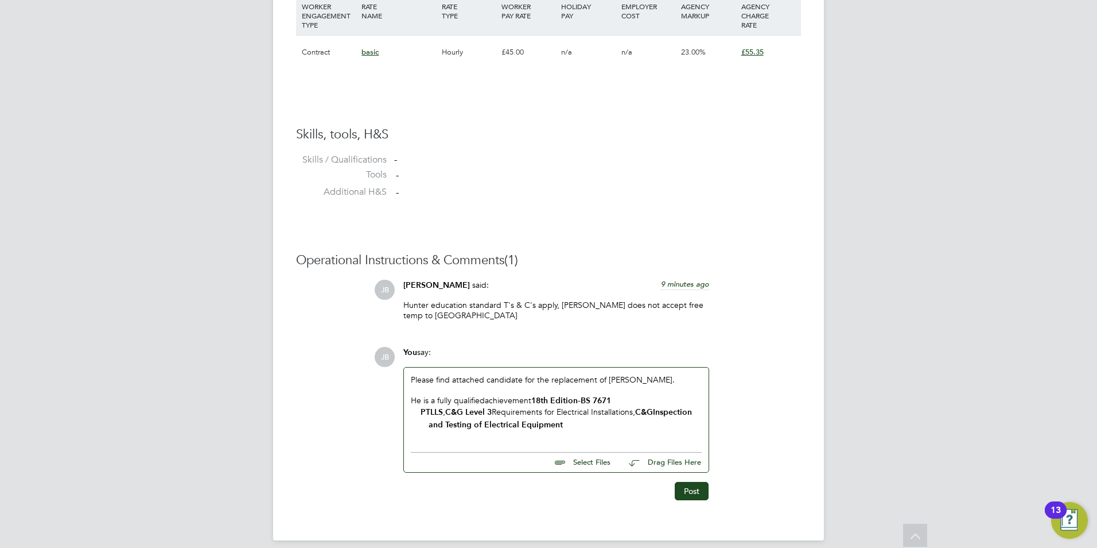
scroll to position [832, 0]
drag, startPoint x: 536, startPoint y: 399, endPoint x: 489, endPoint y: 399, distance: 47.1
click at [489, 399] on div "He is a fully qualified achievement 18th Edition - BS 7671" at bounding box center [556, 399] width 291 height 11
drag, startPoint x: 638, startPoint y: 411, endPoint x: 497, endPoint y: 413, distance: 140.6
click at [497, 413] on p "PTLLS , C&G Level 3 Requirements for Electrical Installations, C&G Inspection a…" at bounding box center [565, 417] width 273 height 25
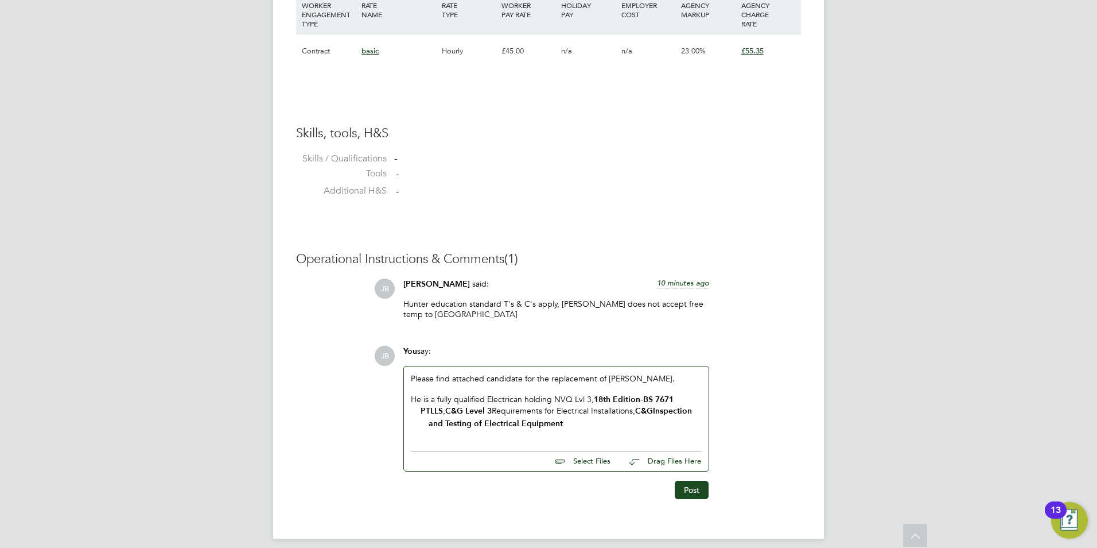
click at [634, 434] on div "Please find attached candidate for the replacement of Mark gruber. He is a full…" at bounding box center [556, 405] width 305 height 79
click at [637, 412] on p "PTLLS , C&G Level 3 Requirements for Electrical Installations, C&G Inspection a…" at bounding box center [565, 417] width 273 height 25
drag, startPoint x: 641, startPoint y: 413, endPoint x: 449, endPoint y: 407, distance: 191.8
click at [449, 407] on p "PTLLS , C&G Level 3 Requirements for Electrical Installations, C&G Inspection a…" at bounding box center [565, 417] width 273 height 25
copy p "C&G Level 3 Requirements for Electrical Installations,"
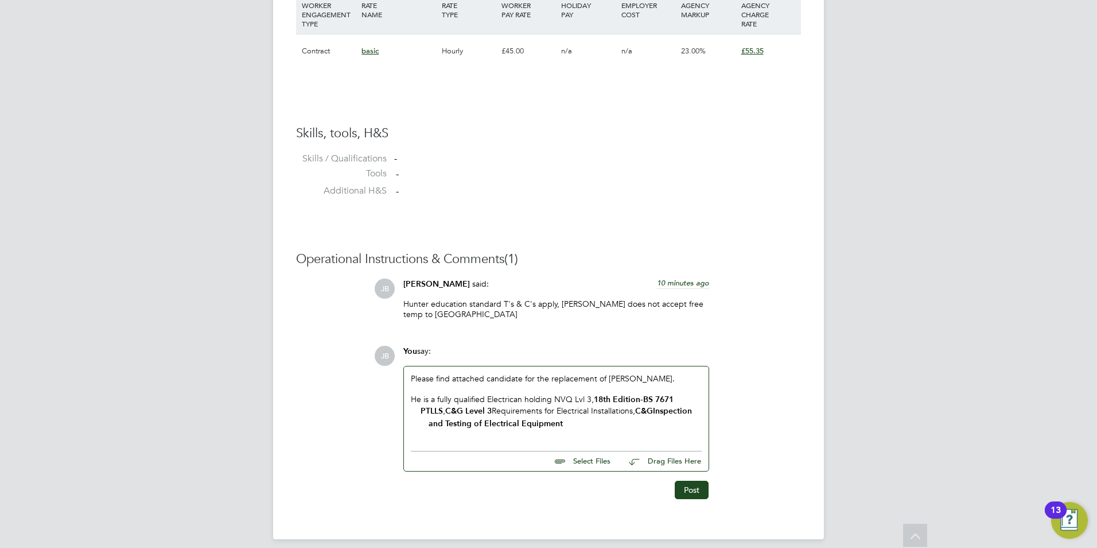
scroll to position [826, 0]
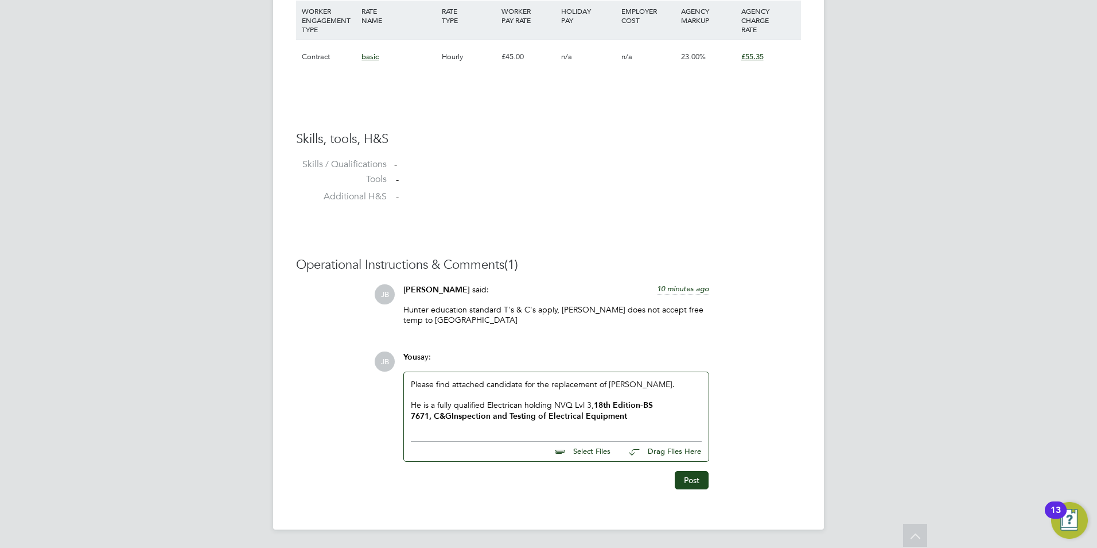
click at [510, 408] on div "He is a fully qualified Electrican holding NVQ Lvl 3, 18th Edition - BS 7671, C…" at bounding box center [556, 410] width 291 height 22
click at [555, 407] on div "He is a fully qualified Electrician holding NVQ Lvl 3, 18th Edition - BS 7671, …" at bounding box center [556, 410] width 291 height 22
drag, startPoint x: 601, startPoint y: 405, endPoint x: 564, endPoint y: 406, distance: 36.7
click at [564, 406] on div "He is a fully qualified Electrician holding a NVQ Lvl 3, 18th Edition - BS 7671…" at bounding box center [556, 410] width 291 height 22
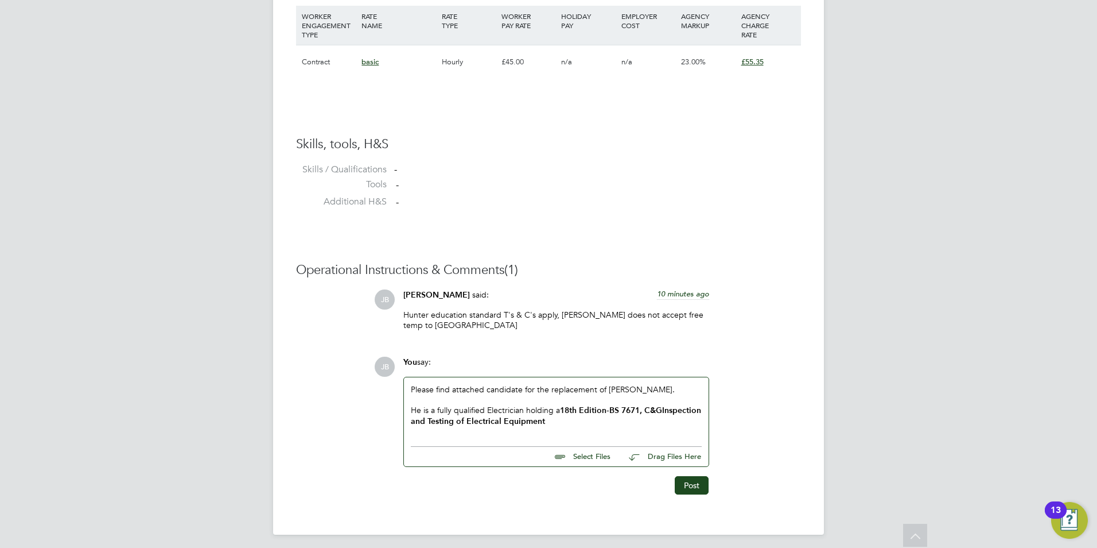
scroll to position [817, 0]
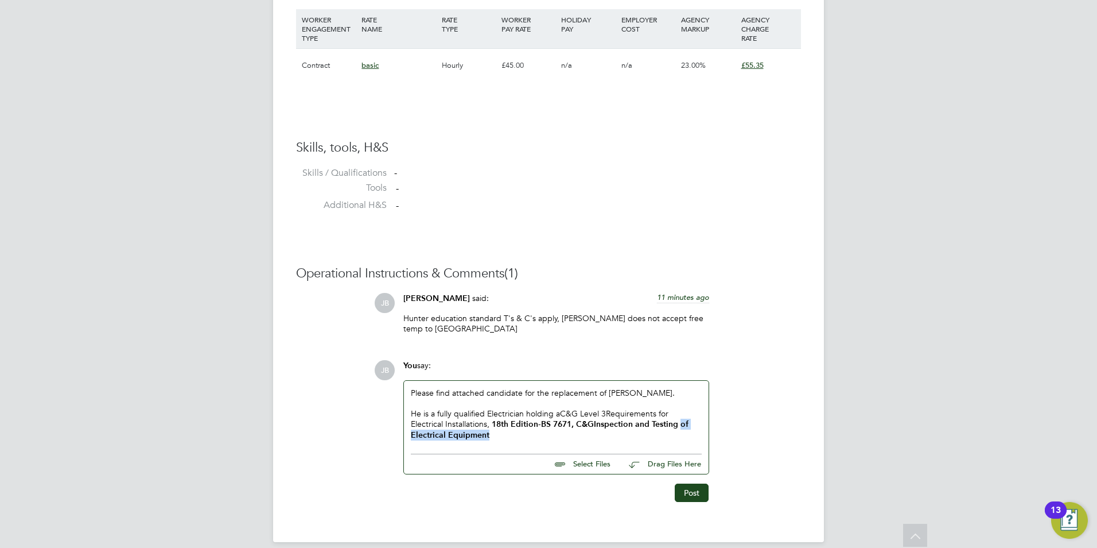
drag, startPoint x: 508, startPoint y: 437, endPoint x: 690, endPoint y: 426, distance: 182.3
click at [690, 426] on div "He is a fully qualified Electrician holding a C&G Level 3 Requirements for Elec…" at bounding box center [556, 424] width 291 height 33
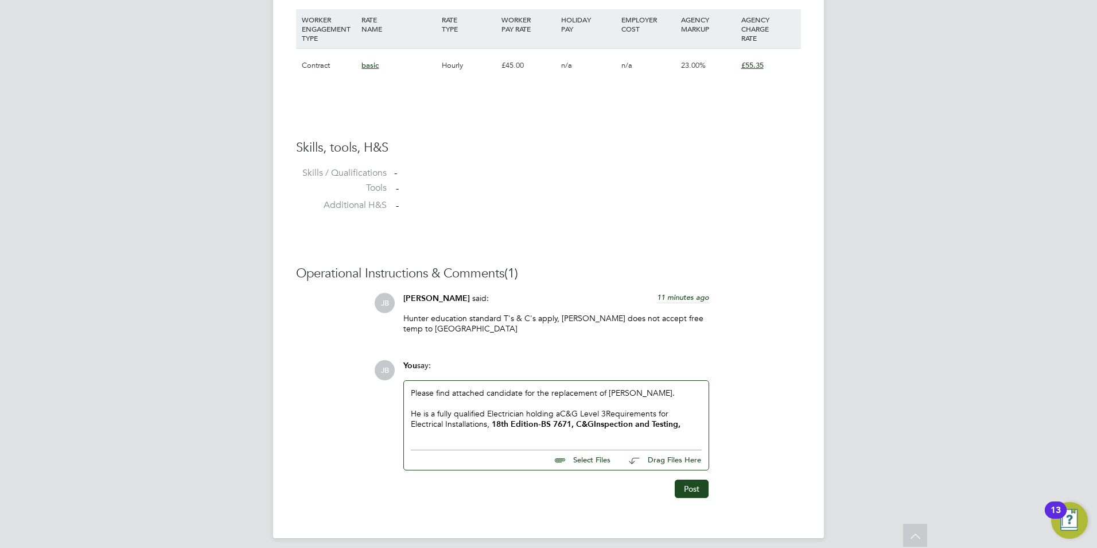
drag, startPoint x: 680, startPoint y: 425, endPoint x: 420, endPoint y: 420, distance: 259.5
click at [393, 419] on div "JB You say: Please find attached candidate for the replacement of Mark gruber. …" at bounding box center [587, 429] width 427 height 138
copy div "He is a fully qualified Electrician holding a C&G Level 3 Requirements for Elec…"
click at [688, 423] on div "He is a fully qualified Electrician holding a C&G Level 3 Requirements for Elec…" at bounding box center [556, 418] width 291 height 21
click at [690, 425] on div "He is a fully qualified Electrician holding a C&G Level 3 Requirements for Elec…" at bounding box center [556, 424] width 291 height 32
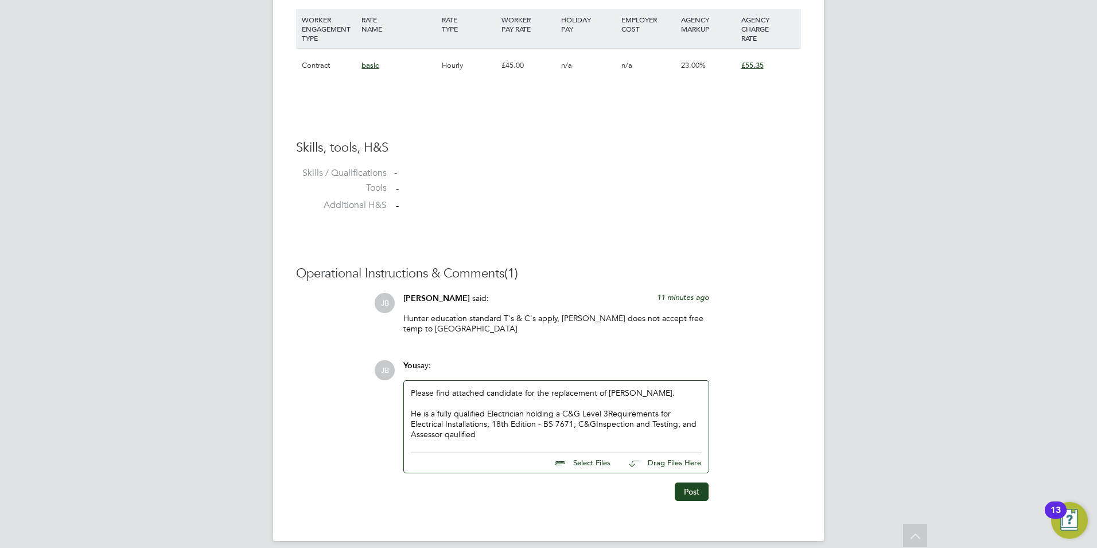
drag, startPoint x: 460, startPoint y: 441, endPoint x: 457, endPoint y: 434, distance: 7.7
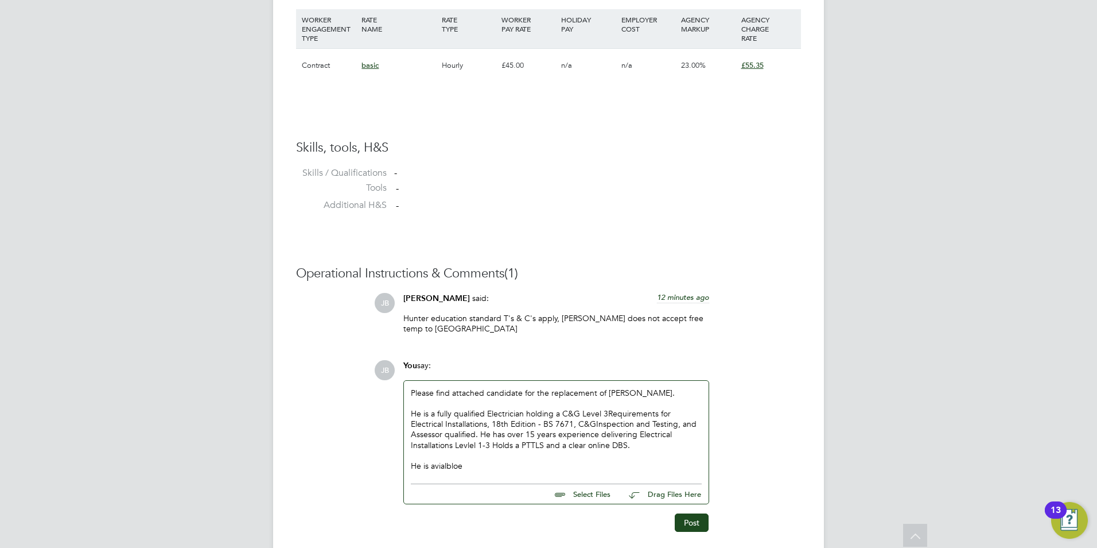
drag, startPoint x: 468, startPoint y: 467, endPoint x: 442, endPoint y: 461, distance: 26.3
click at [476, 468] on div "He is available" at bounding box center [556, 465] width 291 height 10
click at [487, 462] on div "He is available" at bounding box center [556, 465] width 291 height 10
drag, startPoint x: 557, startPoint y: 468, endPoint x: 494, endPoint y: 470, distance: 62.6
click at [494, 470] on div "He is available for immediate start and interv" at bounding box center [556, 465] width 291 height 10
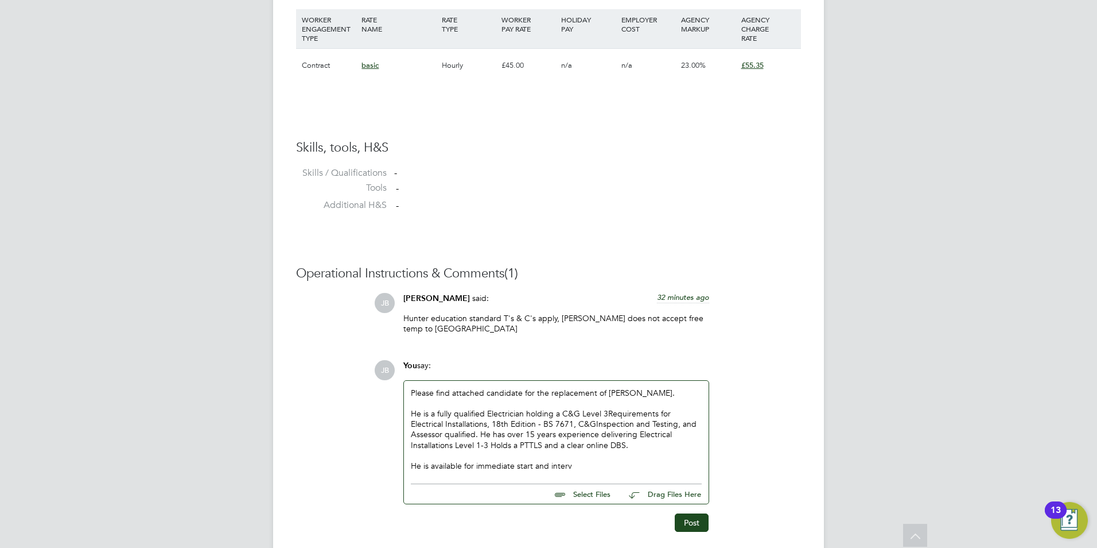
drag, startPoint x: 560, startPoint y: 464, endPoint x: 530, endPoint y: 456, distance: 30.4
click at [528, 456] on div at bounding box center [556, 455] width 291 height 10
click at [562, 467] on div "He is available for immediate start and interv" at bounding box center [556, 465] width 291 height 10
click at [575, 467] on div "He is available for immediate start and interv" at bounding box center [556, 465] width 291 height 10
click at [599, 464] on div "He is available for immediate start and interview" at bounding box center [556, 465] width 291 height 10
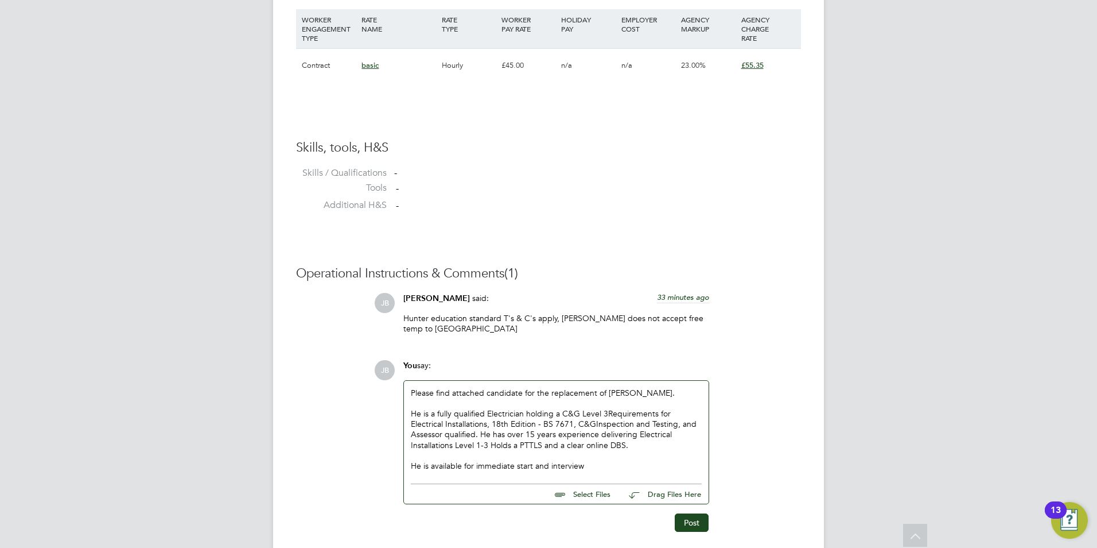
click at [580, 497] on input "file" at bounding box center [616, 492] width 172 height 16
type input "C:\fakepath\CV1592.docx"
click at [687, 531] on button "Post" at bounding box center [692, 533] width 34 height 18
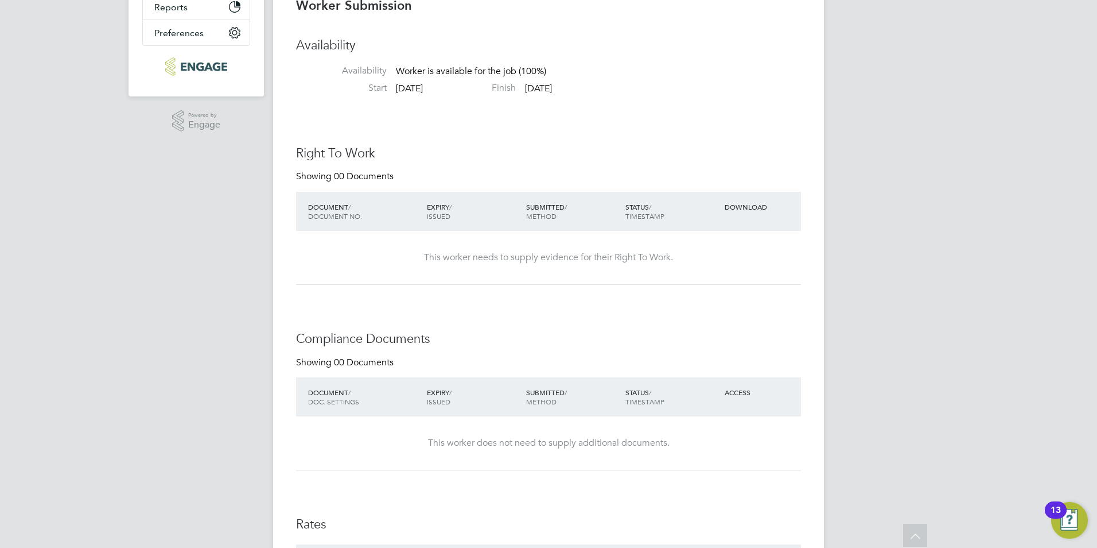
scroll to position [0, 0]
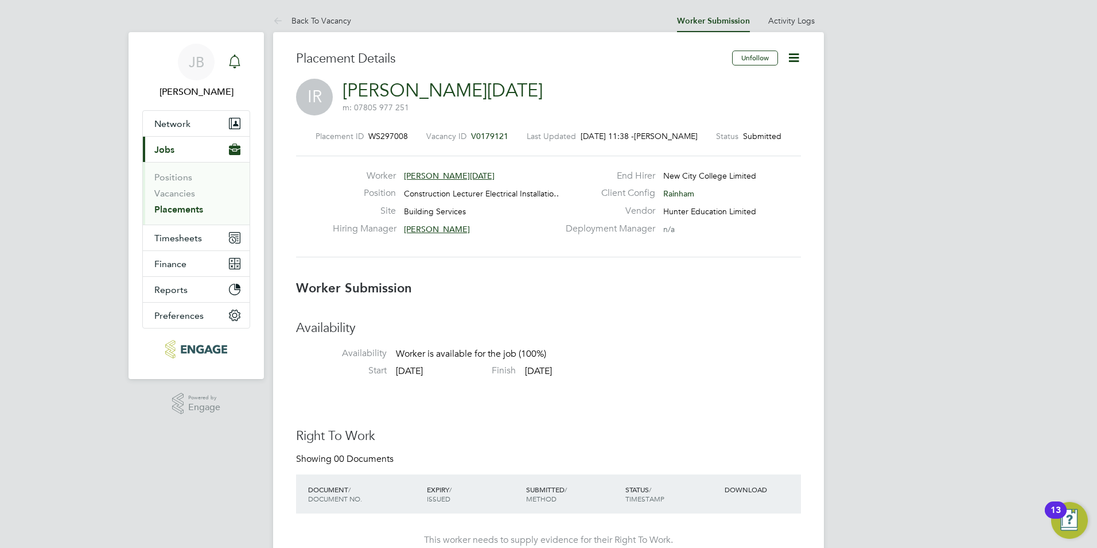
click at [233, 60] on icon "Main navigation" at bounding box center [235, 62] width 14 height 14
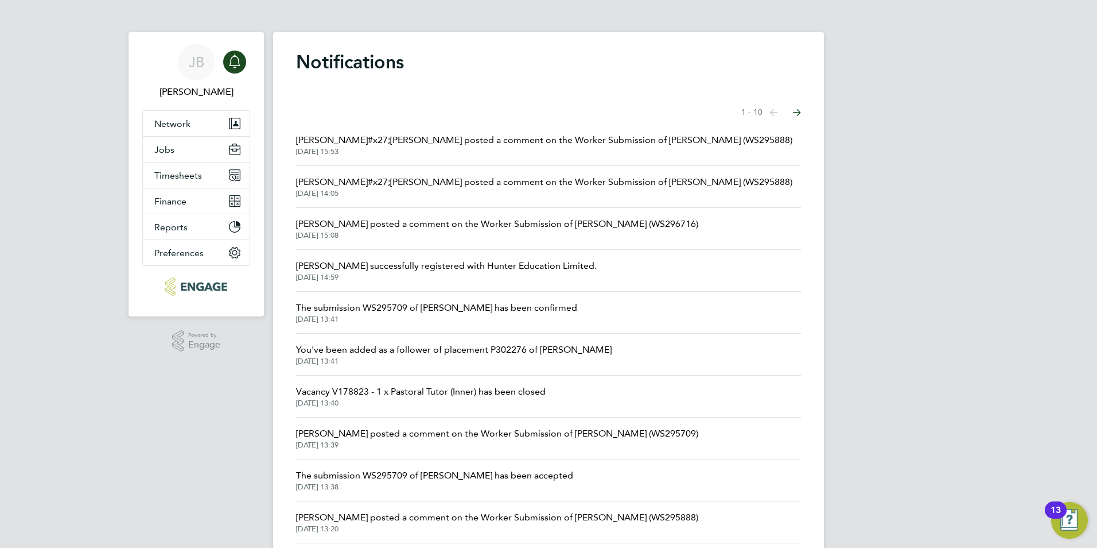
click at [601, 135] on span "Francesca O&#x27;Riordan posted a comment on the Worker Submission of Mark Grub…" at bounding box center [544, 140] width 496 height 14
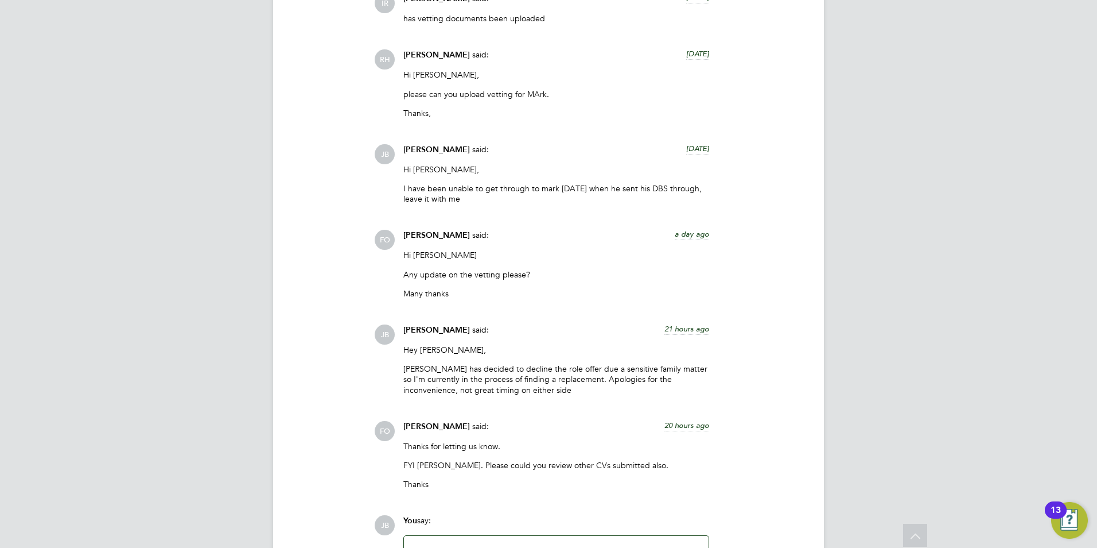
scroll to position [1786, 0]
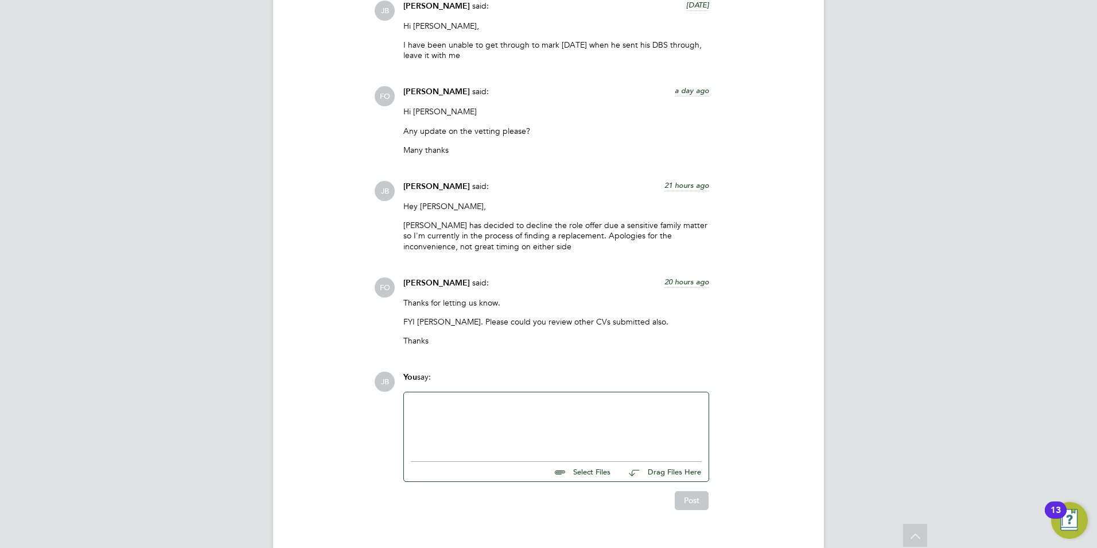
click at [426, 399] on div at bounding box center [556, 423] width 291 height 49
click at [412, 420] on div "have submitted more candidates available for review" at bounding box center [556, 425] width 291 height 10
click at [692, 491] on button "Post" at bounding box center [692, 500] width 34 height 18
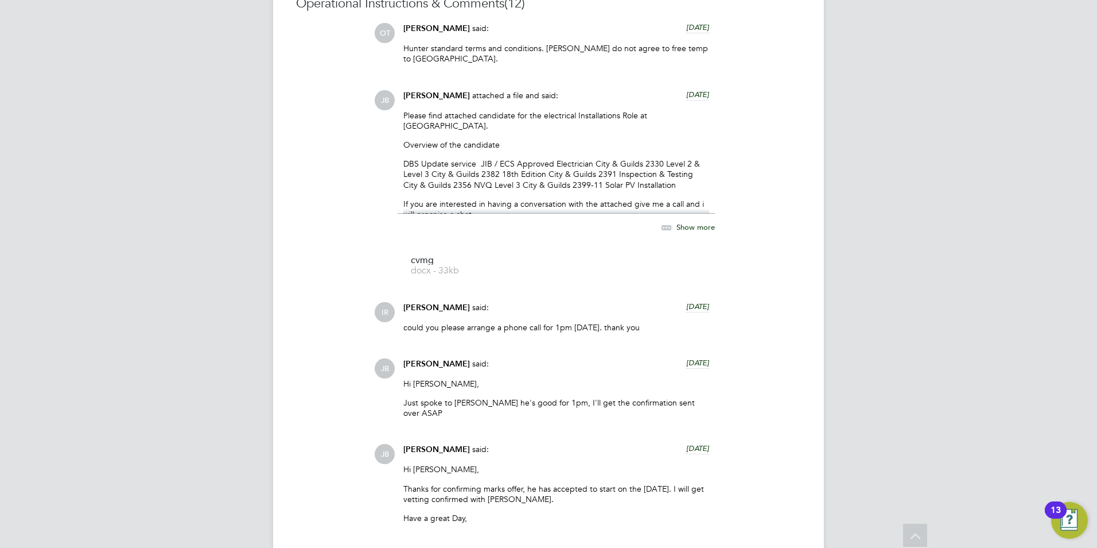
scroll to position [0, 0]
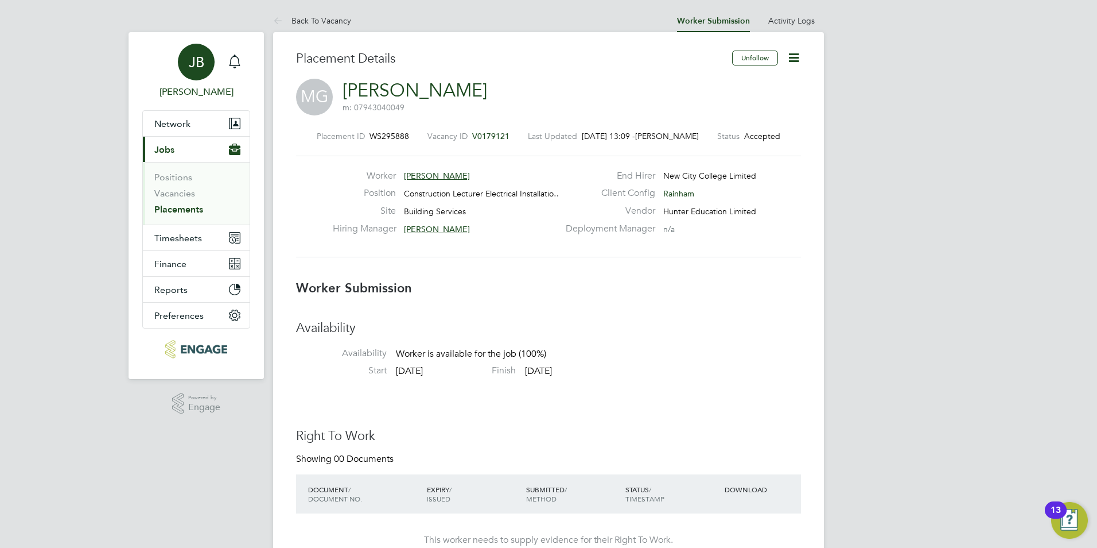
click at [181, 62] on div "JB" at bounding box center [196, 62] width 37 height 37
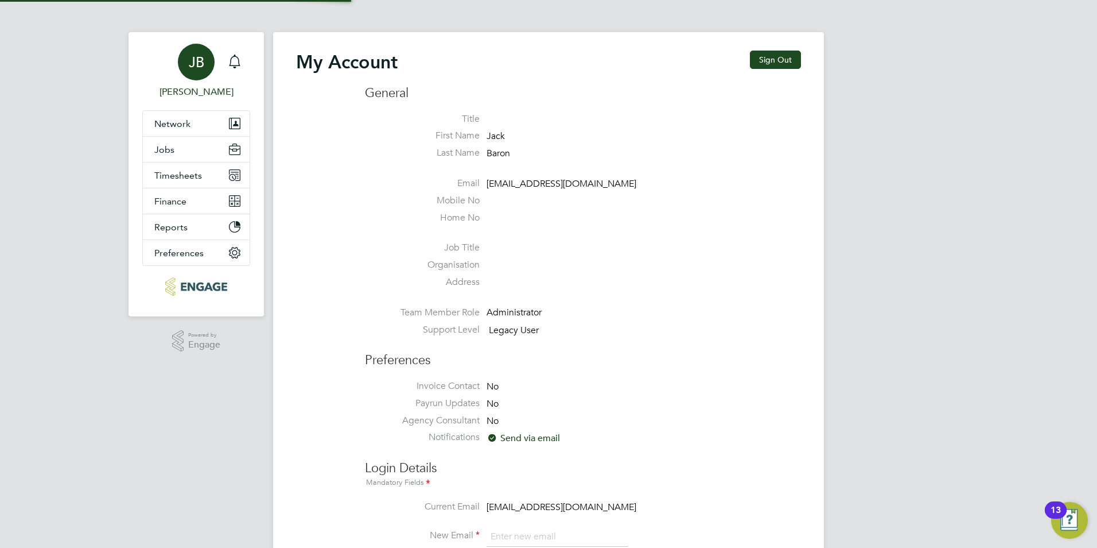
type input "jack.baron@HunterEducation.co.uk"
click at [181, 76] on app-avatar "JB" at bounding box center [196, 60] width 37 height 37
